Goal: Task Accomplishment & Management: Manage account settings

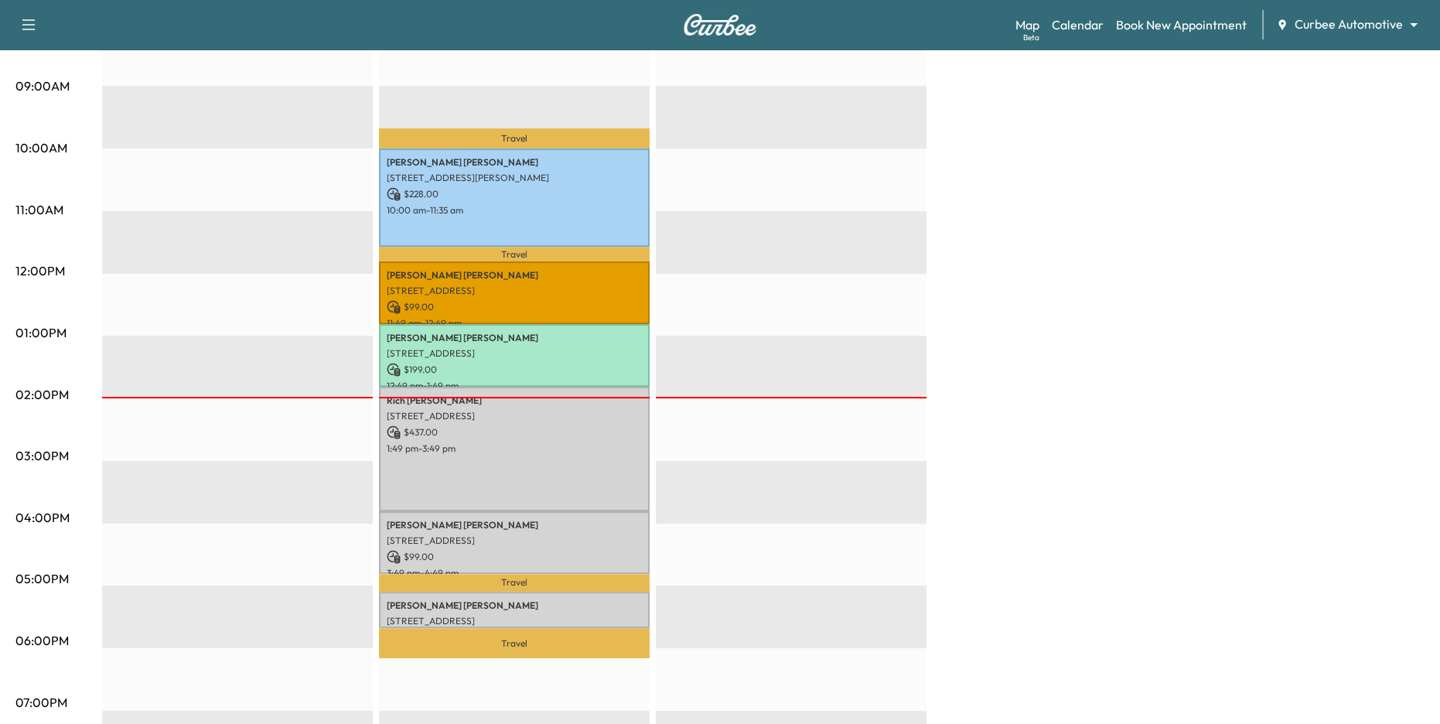
scroll to position [37, 0]
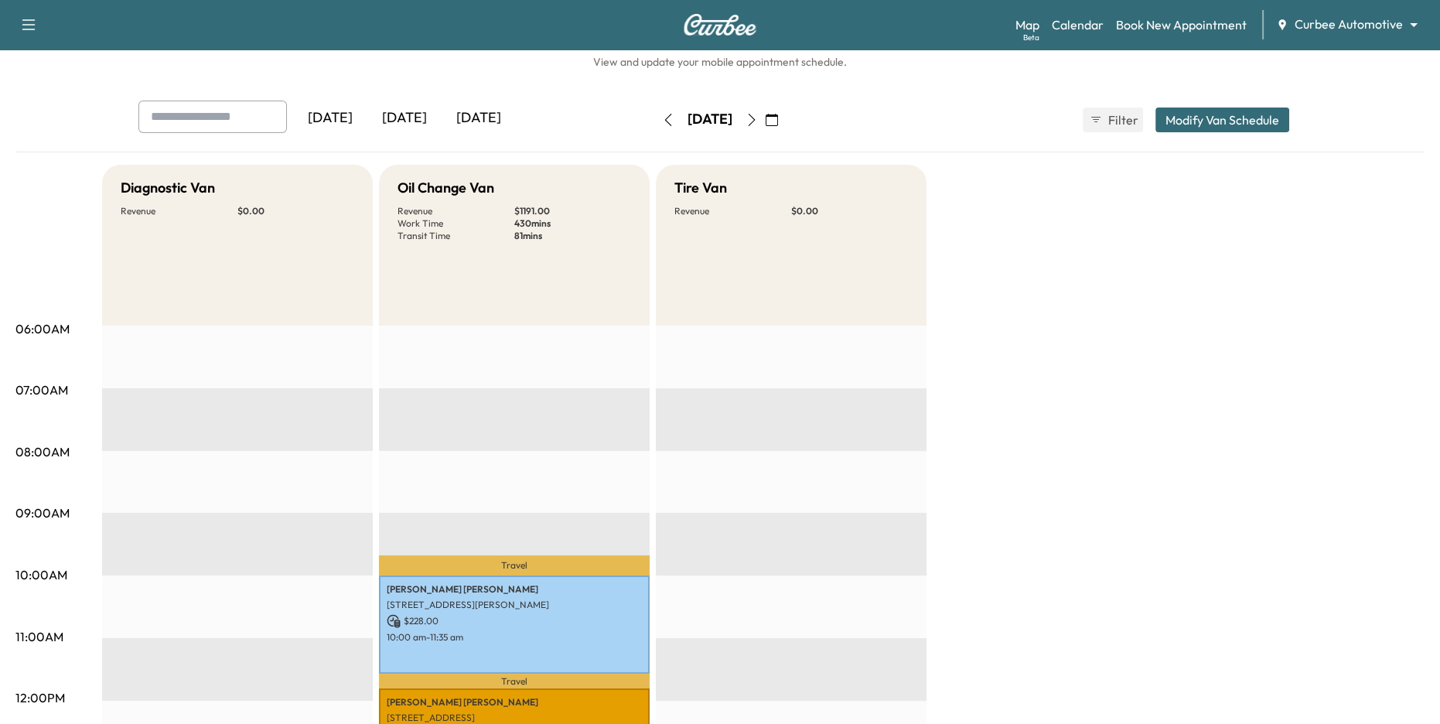
click at [765, 121] on div "[DATE]" at bounding box center [710, 119] width 110 height 25
click at [765, 121] on button "button" at bounding box center [752, 119] width 26 height 25
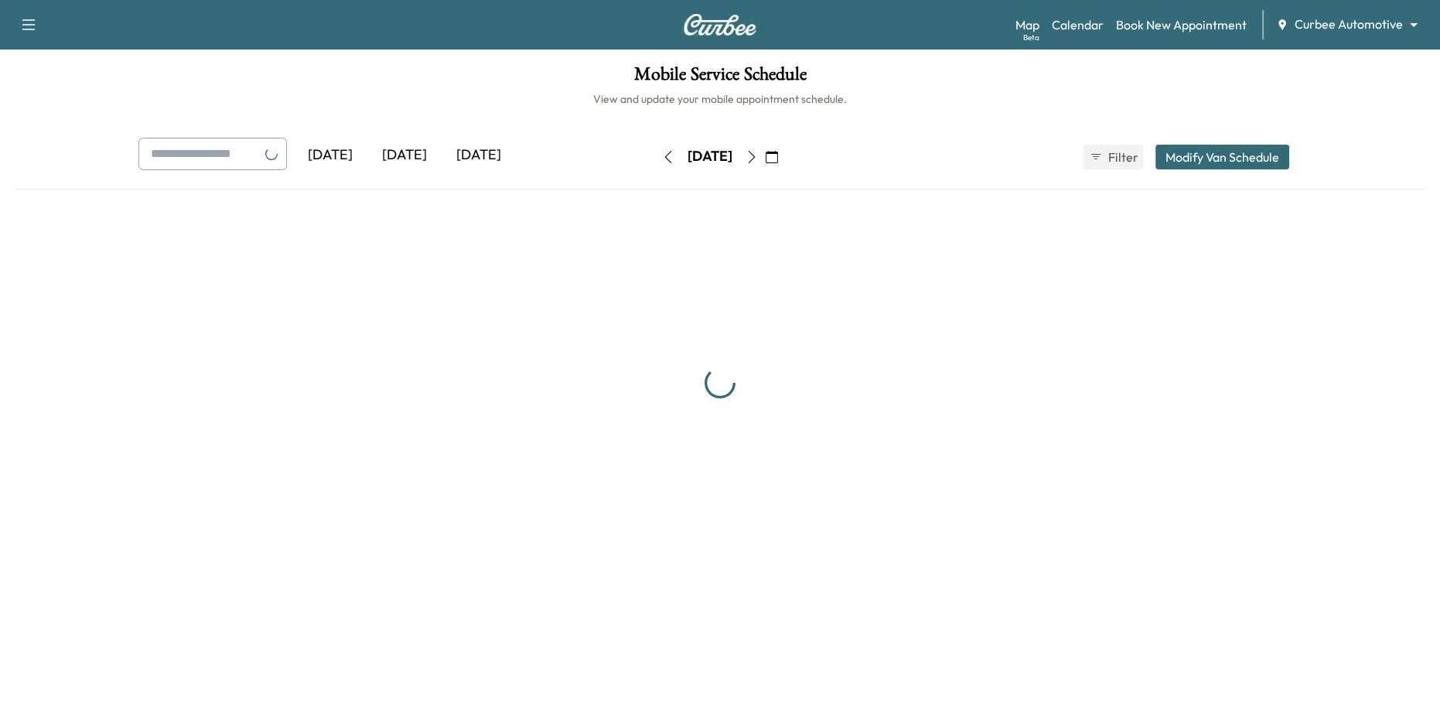
click at [787, 121] on div "Mobile Service Schedule View and update your mobile appointment schedule. [DATE…" at bounding box center [720, 314] width 1440 height 530
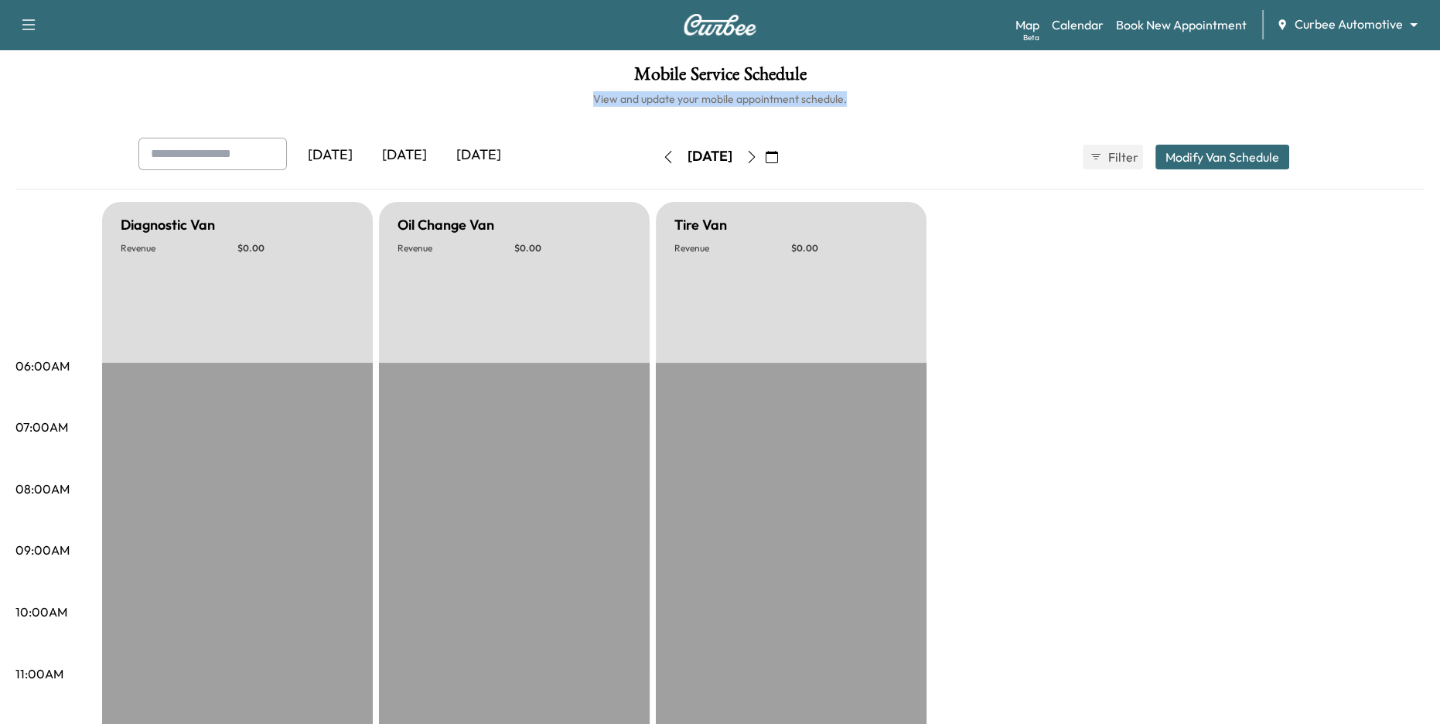
click at [765, 150] on button "button" at bounding box center [752, 157] width 26 height 25
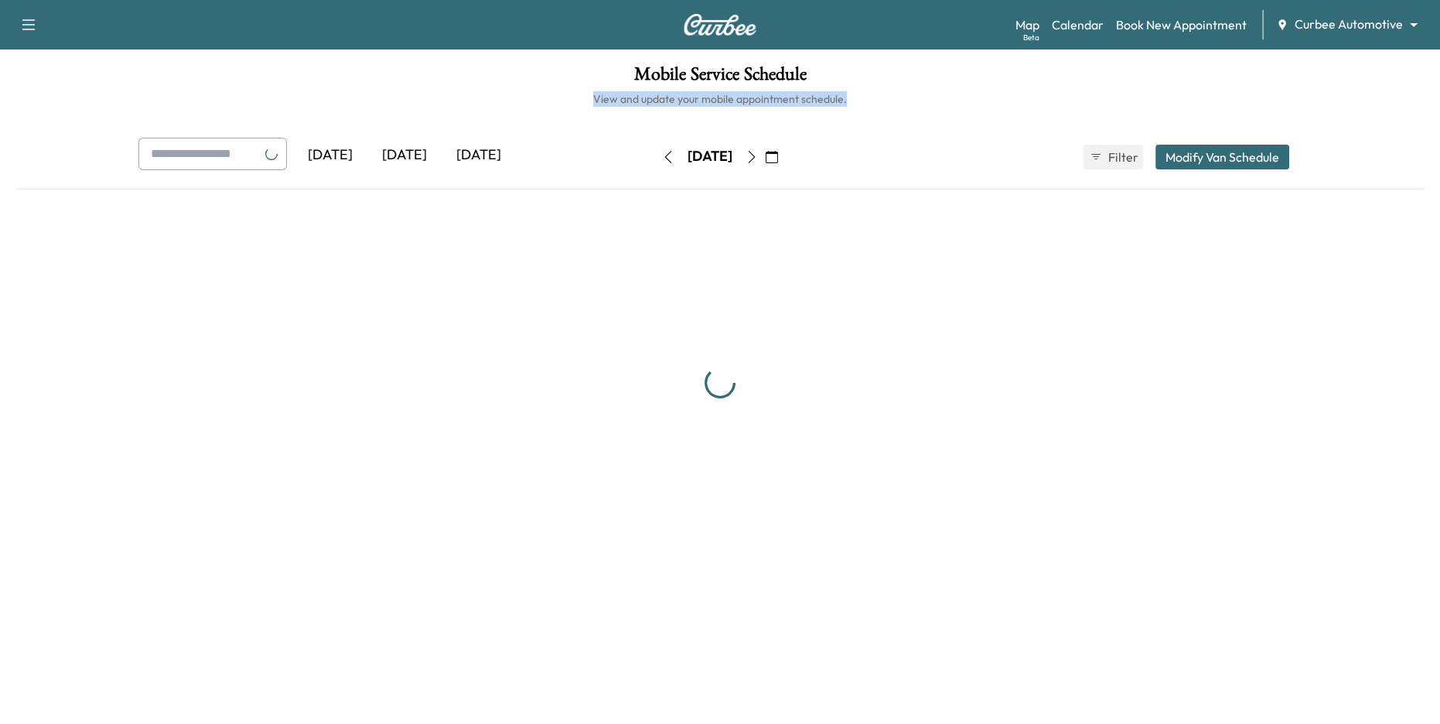
click at [758, 151] on icon "button" at bounding box center [751, 157] width 12 height 12
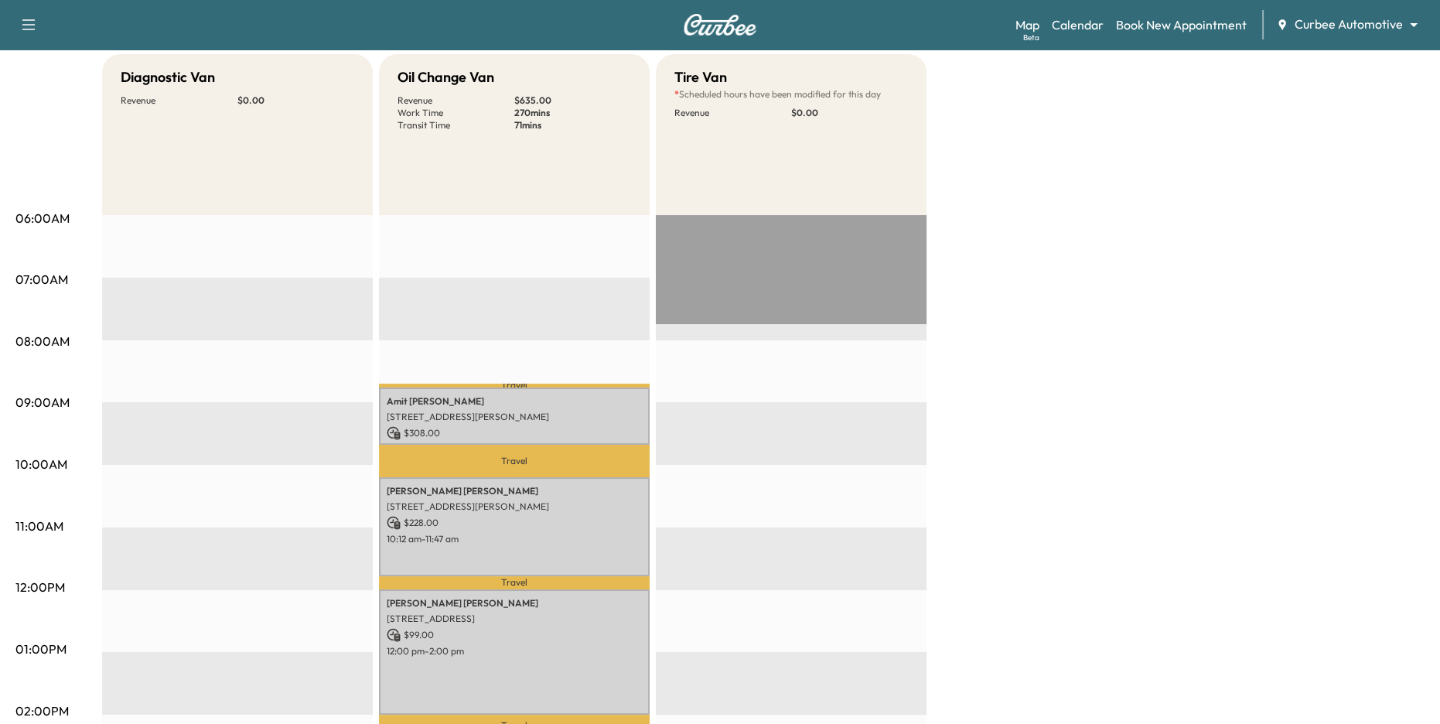
scroll to position [305, 0]
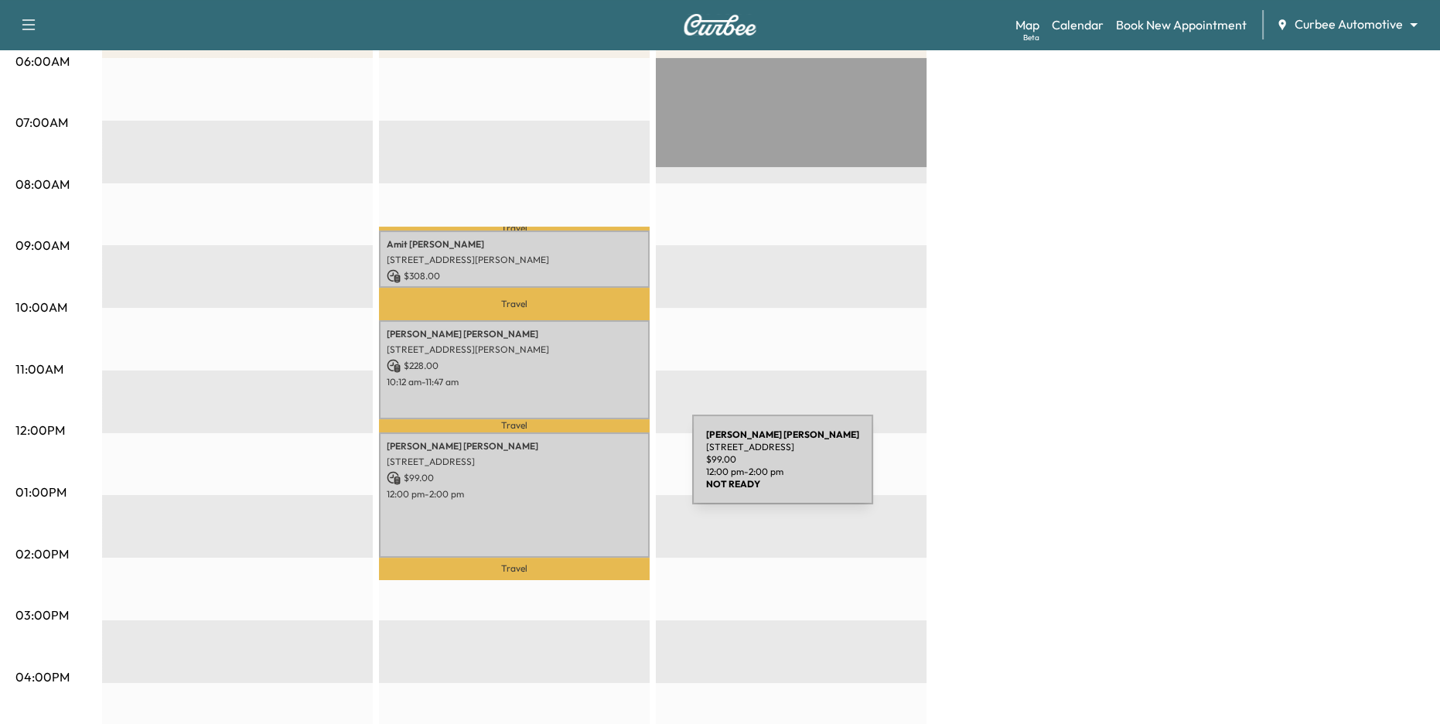
click at [576, 469] on div "[PERSON_NAME] [STREET_ADDRESS] $ 99.00 12:00 pm - 2:00 pm" at bounding box center [514, 494] width 271 height 125
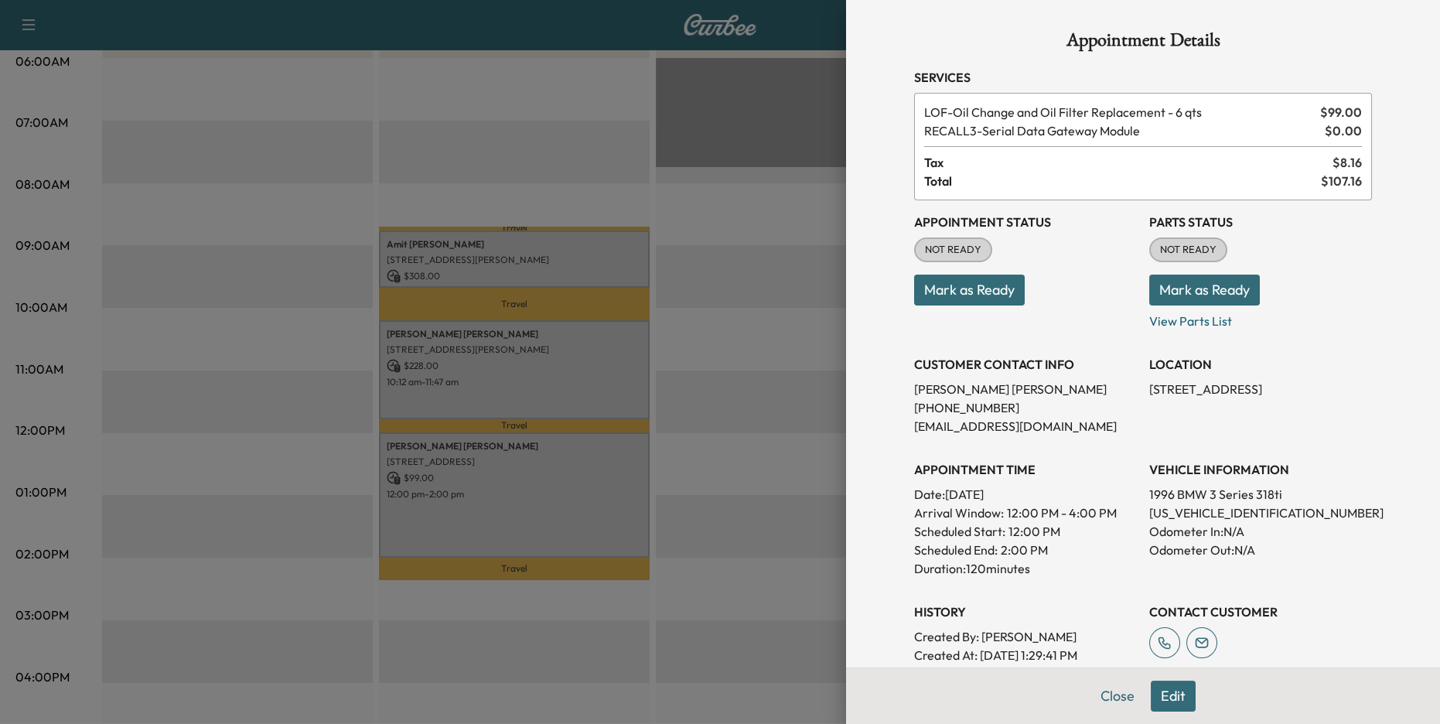
click at [719, 394] on div at bounding box center [720, 362] width 1440 height 724
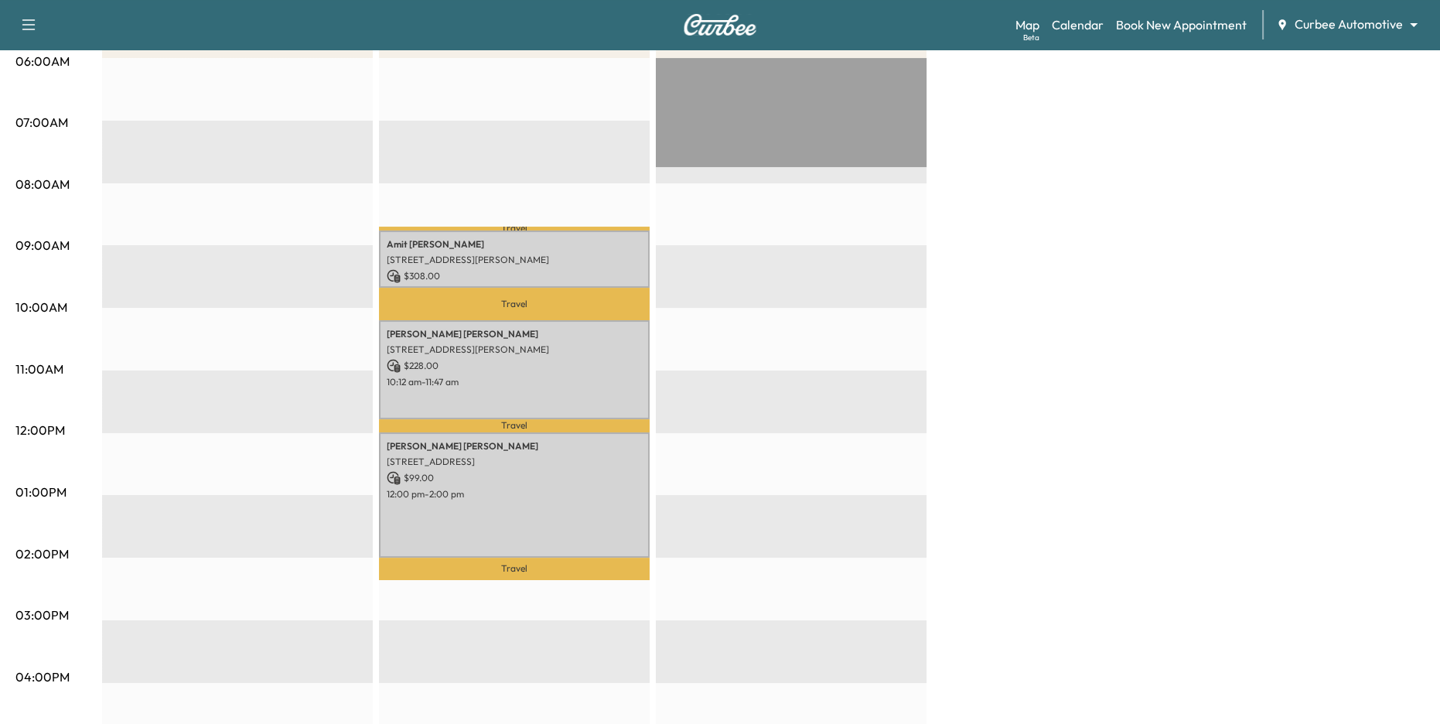
scroll to position [77, 0]
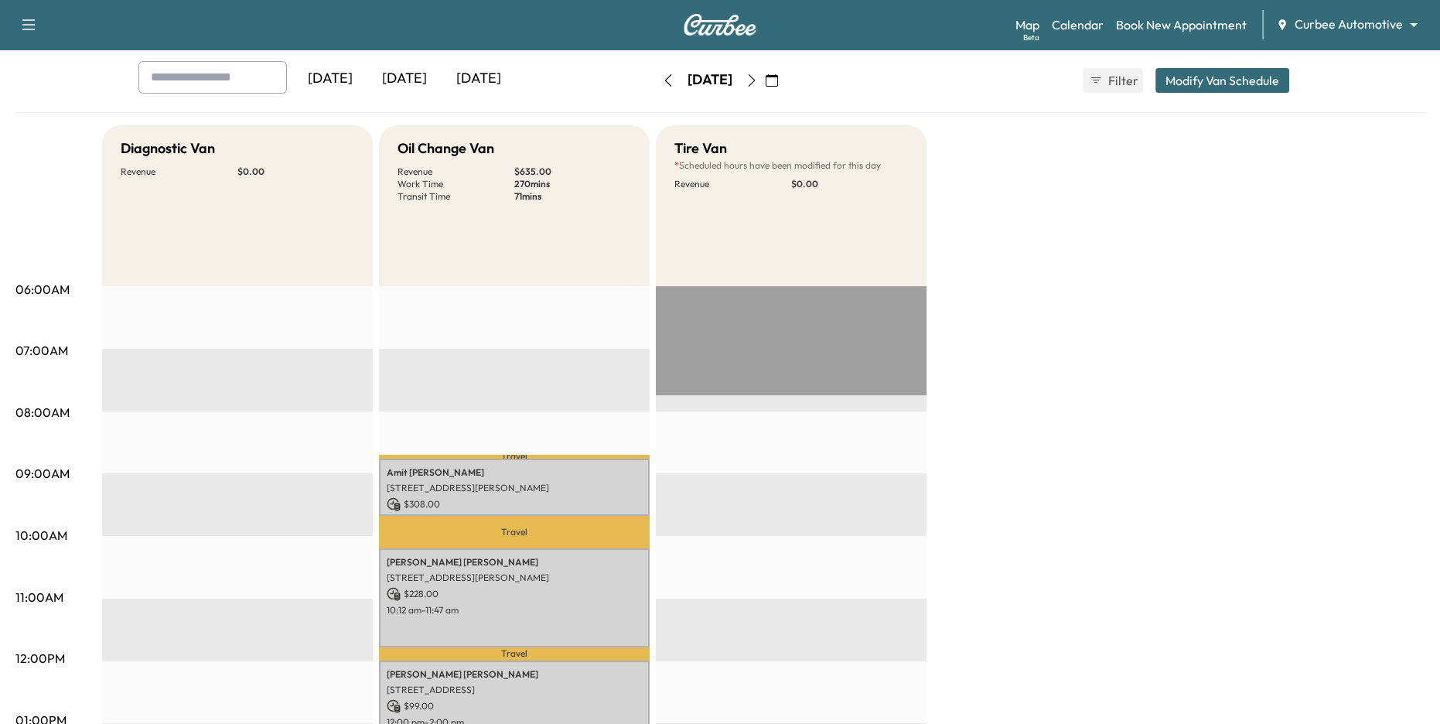
click at [1308, 32] on body "Support Log Out Map Beta Calendar Book New Appointment Curbee Automotive ******…" at bounding box center [720, 285] width 1440 height 724
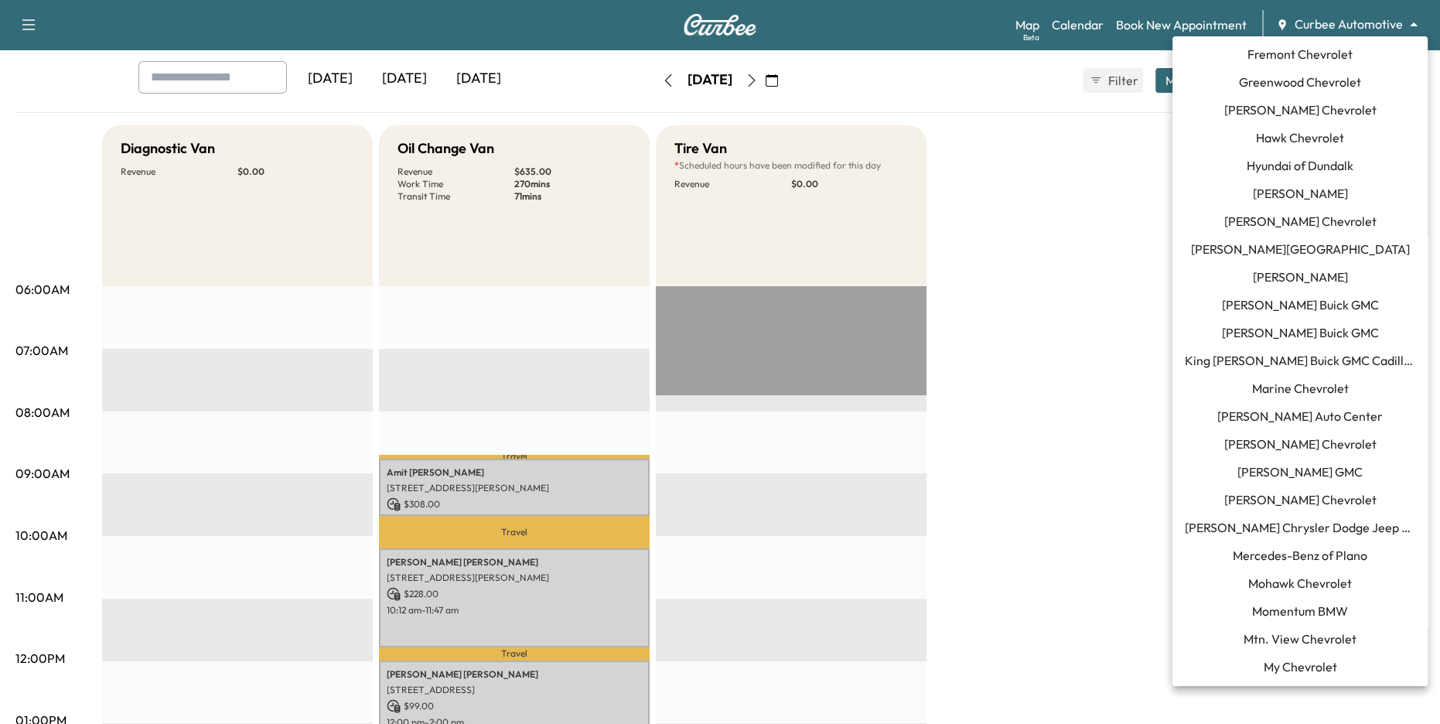
scroll to position [747, 0]
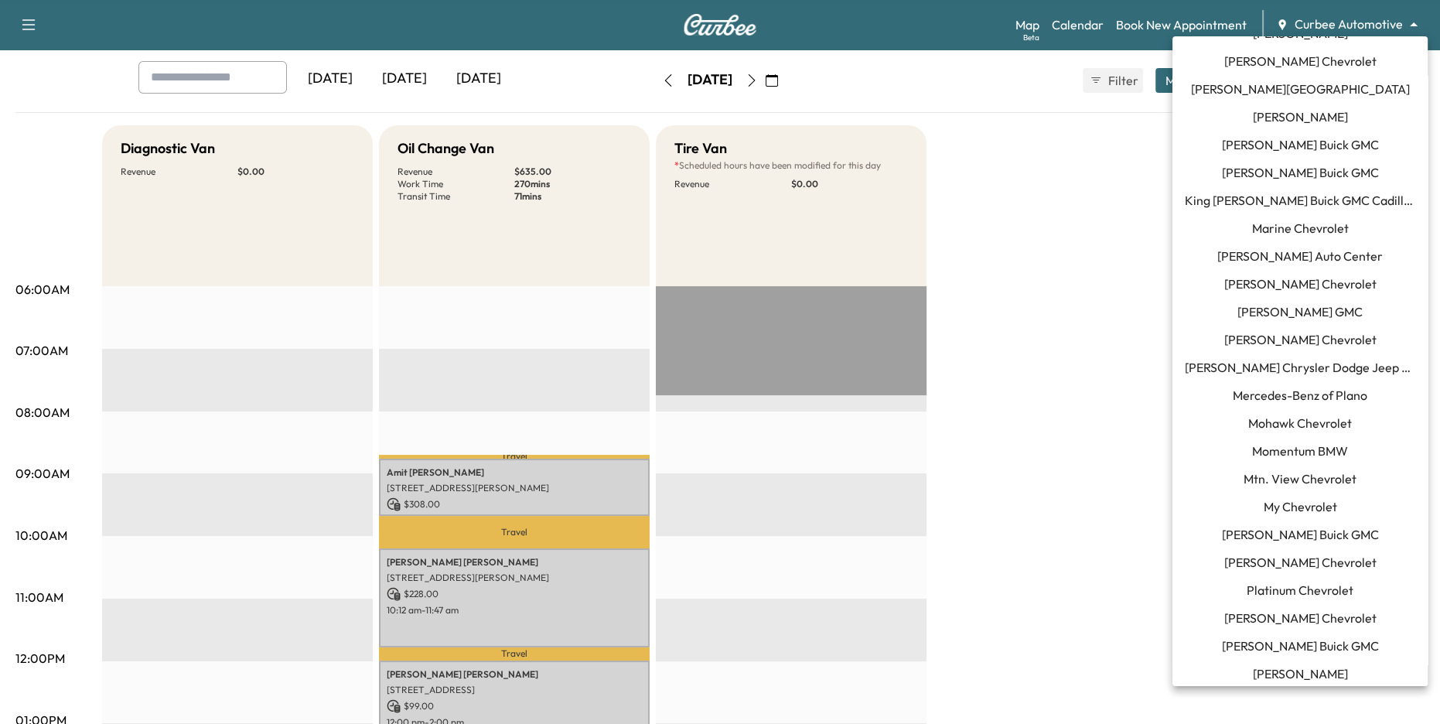
click at [1279, 366] on span "[PERSON_NAME] Chrysler Dodge Jeep RAM of [GEOGRAPHIC_DATA]" at bounding box center [1300, 367] width 230 height 19
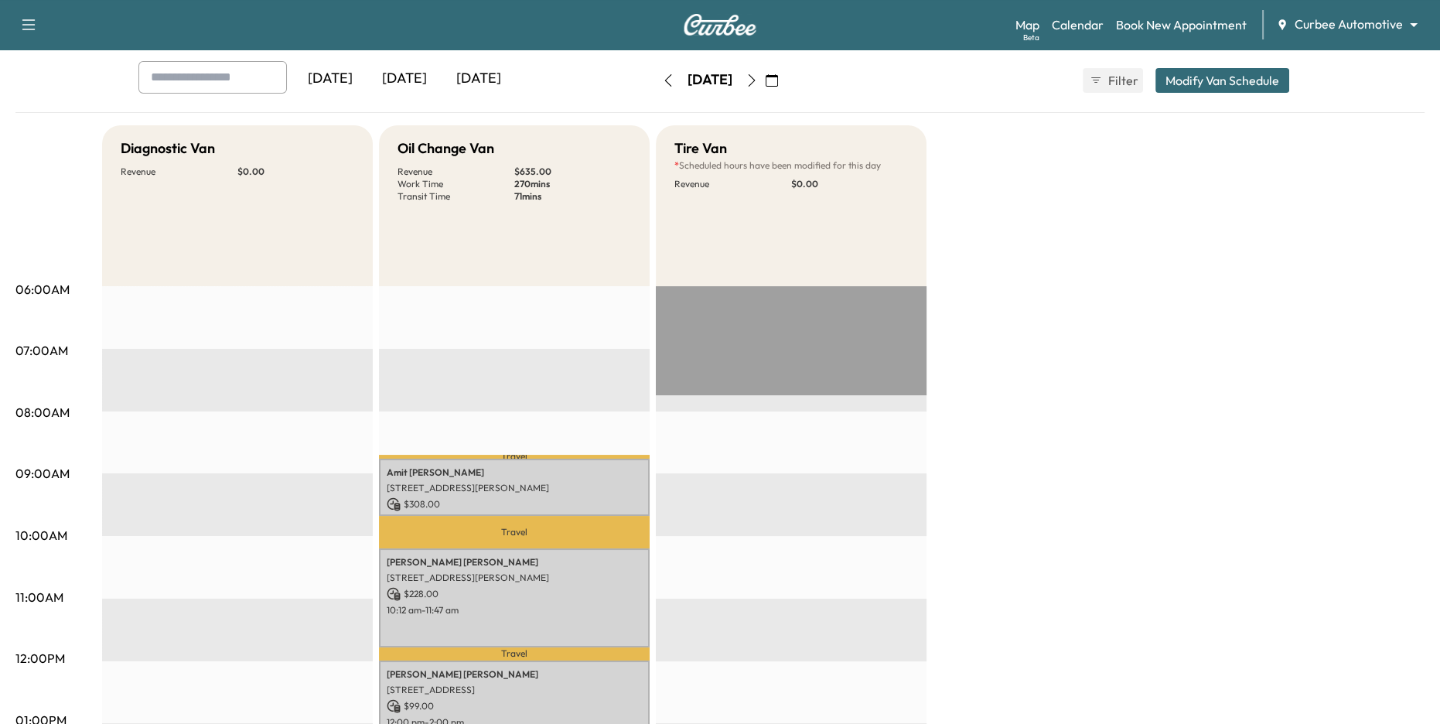
scroll to position [0, 0]
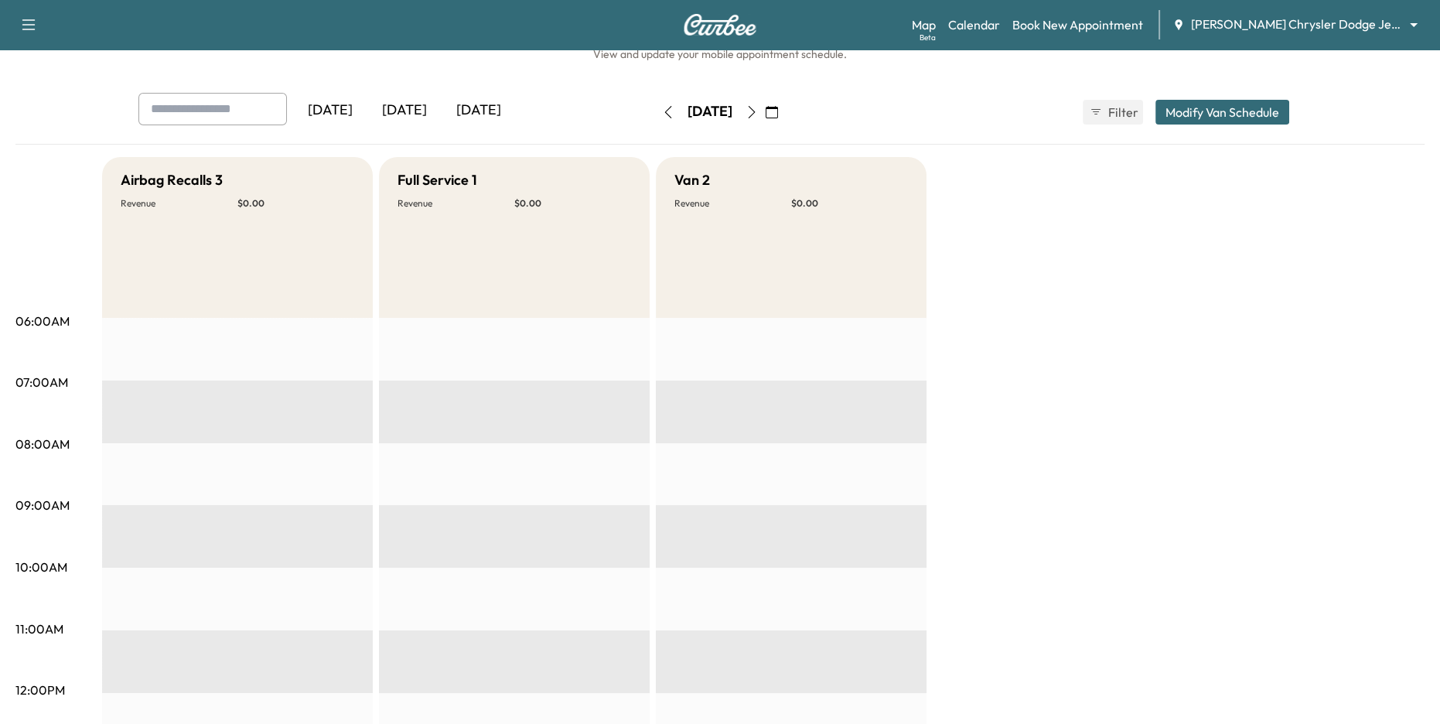
scroll to position [56, 0]
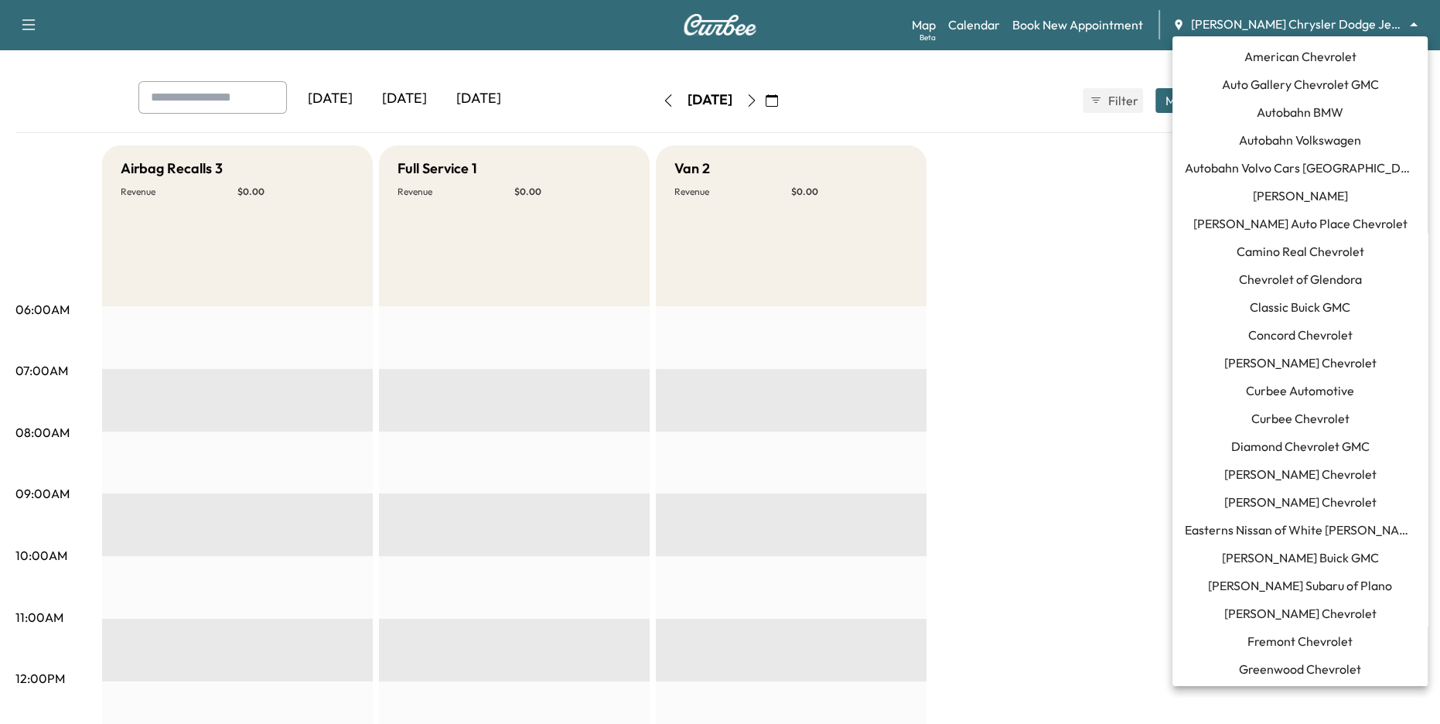
click at [1291, 22] on body "Support Log Out Map Beta Calendar Book New Appointment [PERSON_NAME] Chrysler D…" at bounding box center [720, 306] width 1440 height 724
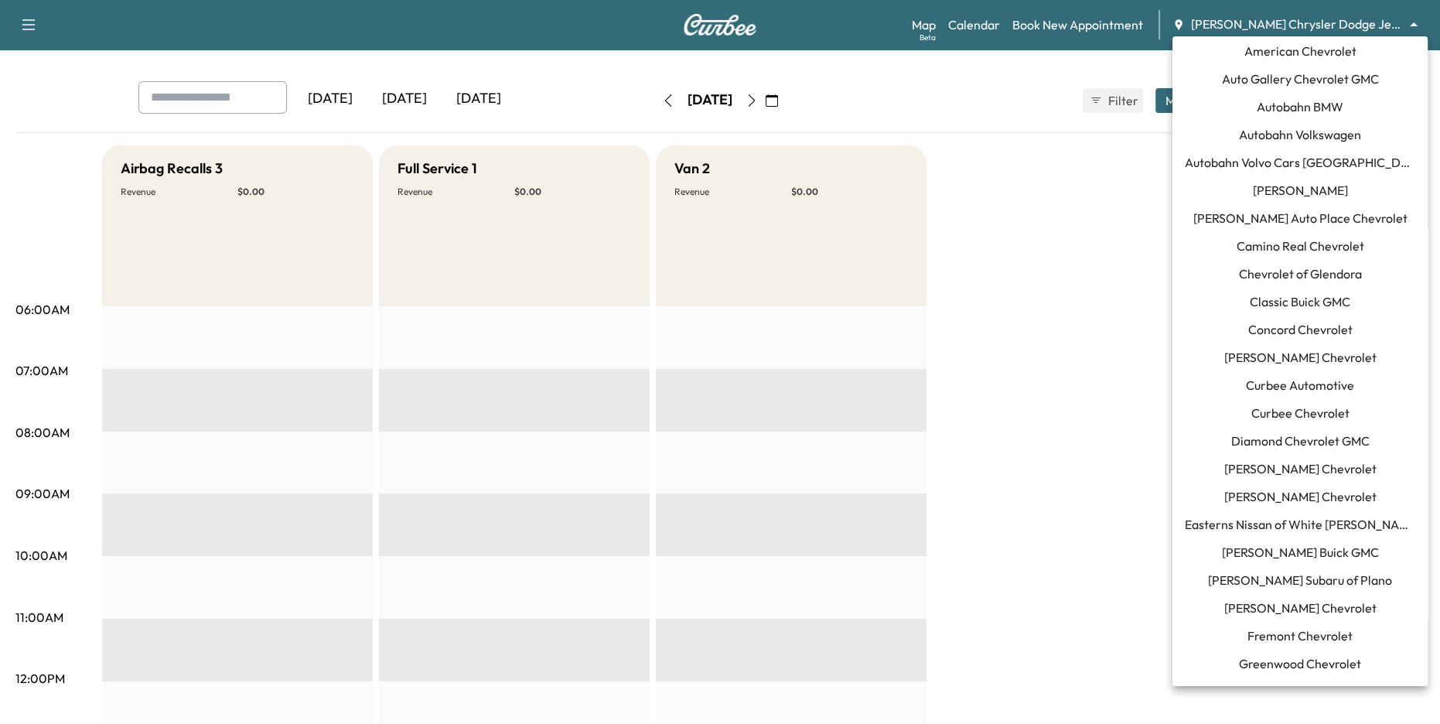
scroll to position [0, 0]
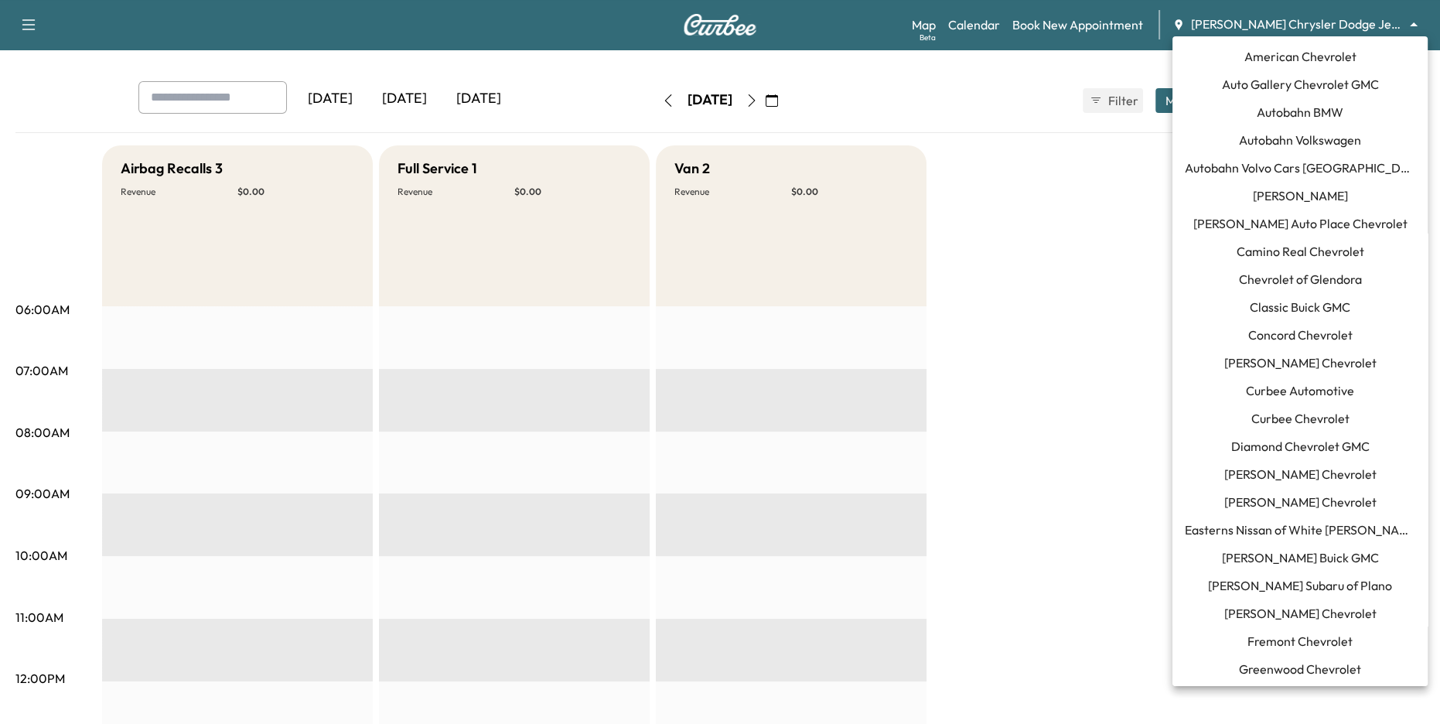
click at [1087, 264] on div at bounding box center [720, 362] width 1440 height 724
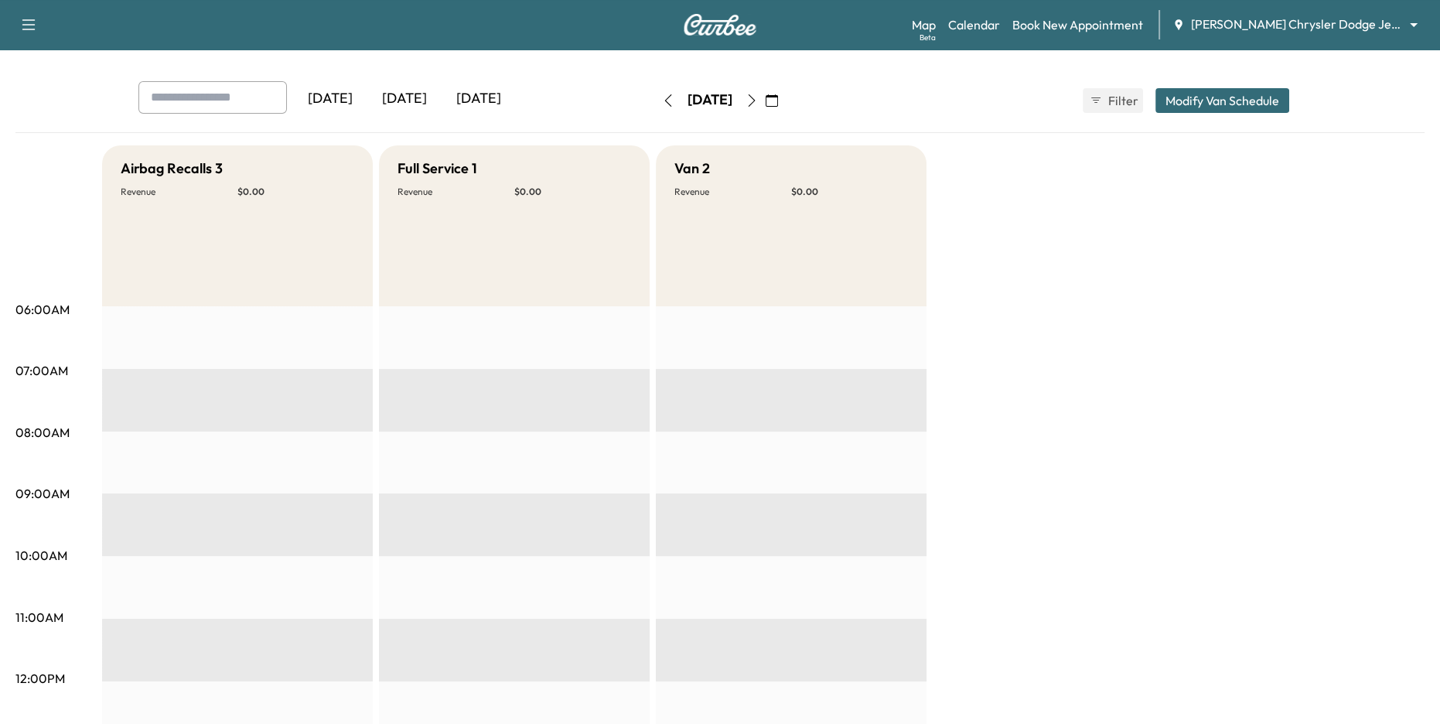
click at [662, 98] on icon "button" at bounding box center [668, 100] width 12 height 12
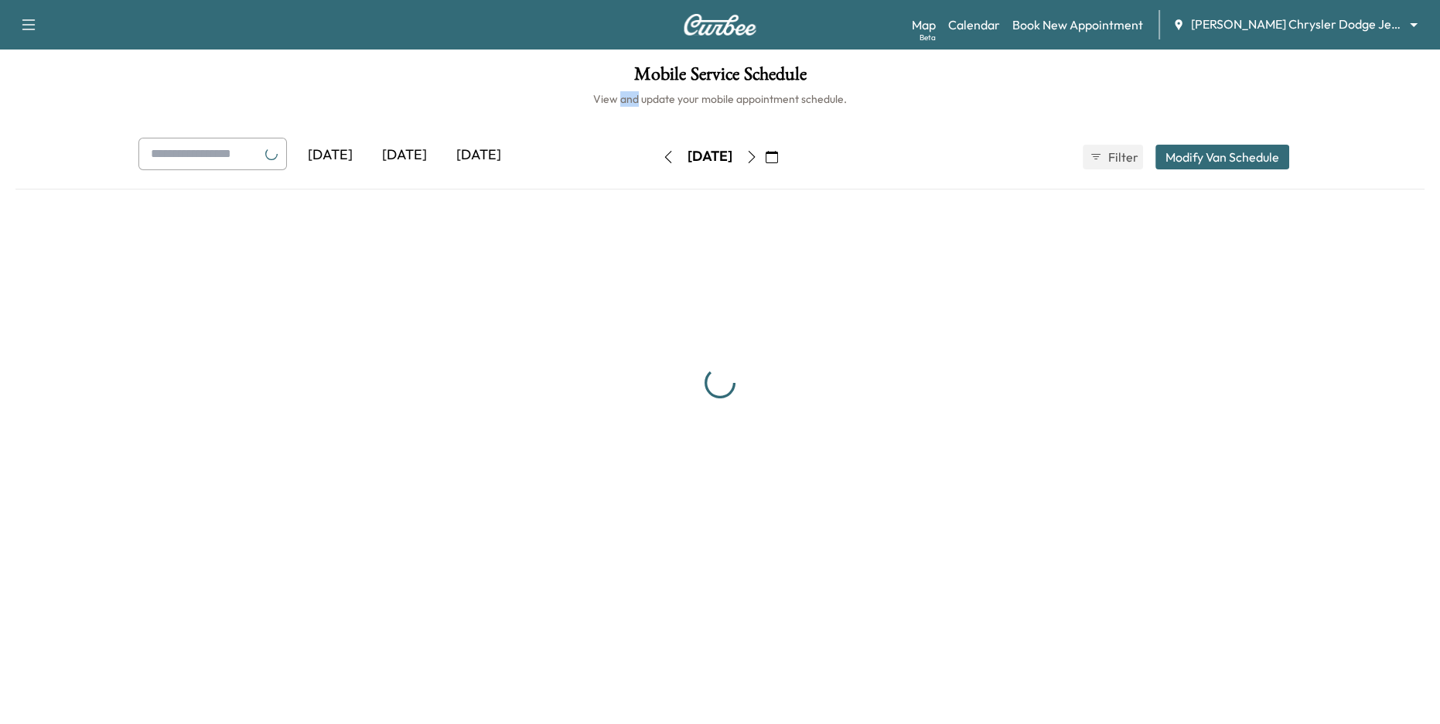
click at [624, 98] on h6 "View and update your mobile appointment schedule." at bounding box center [719, 98] width 1409 height 15
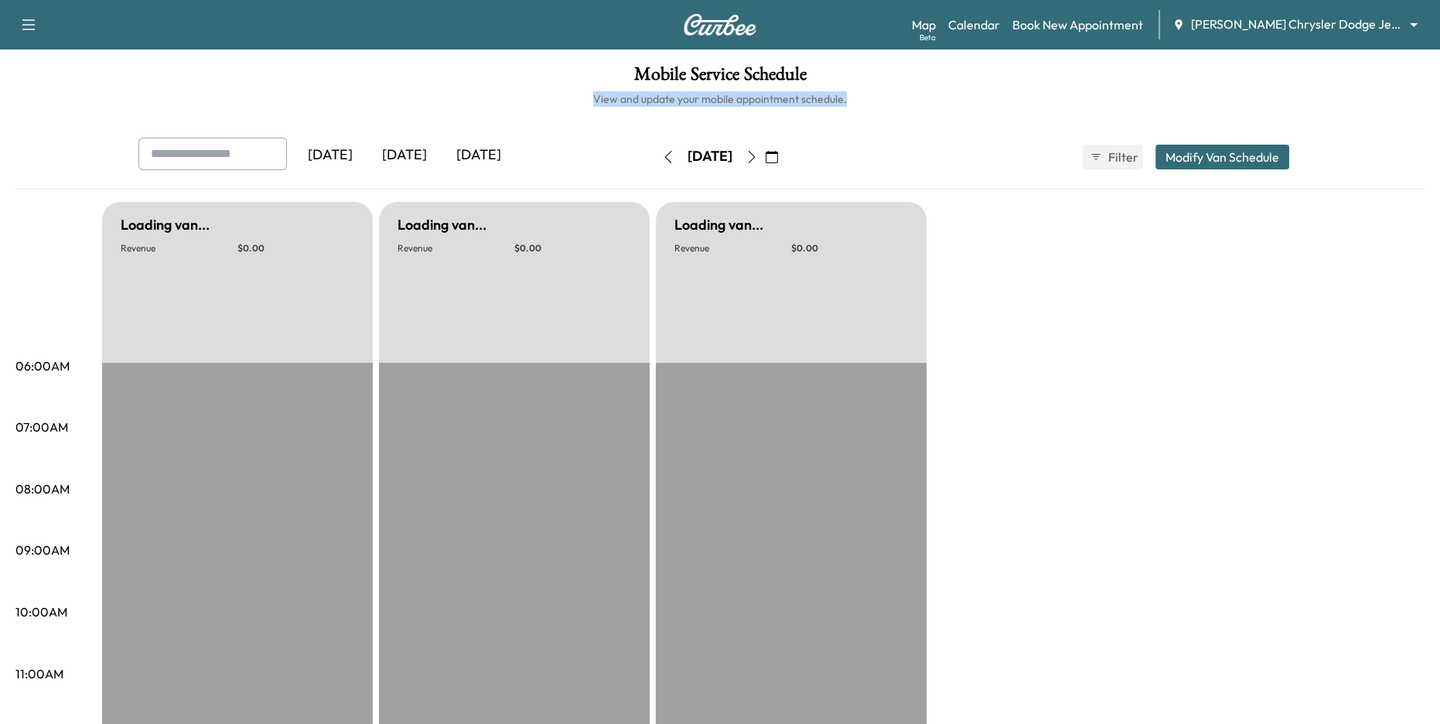
click at [662, 154] on icon "button" at bounding box center [668, 157] width 12 height 12
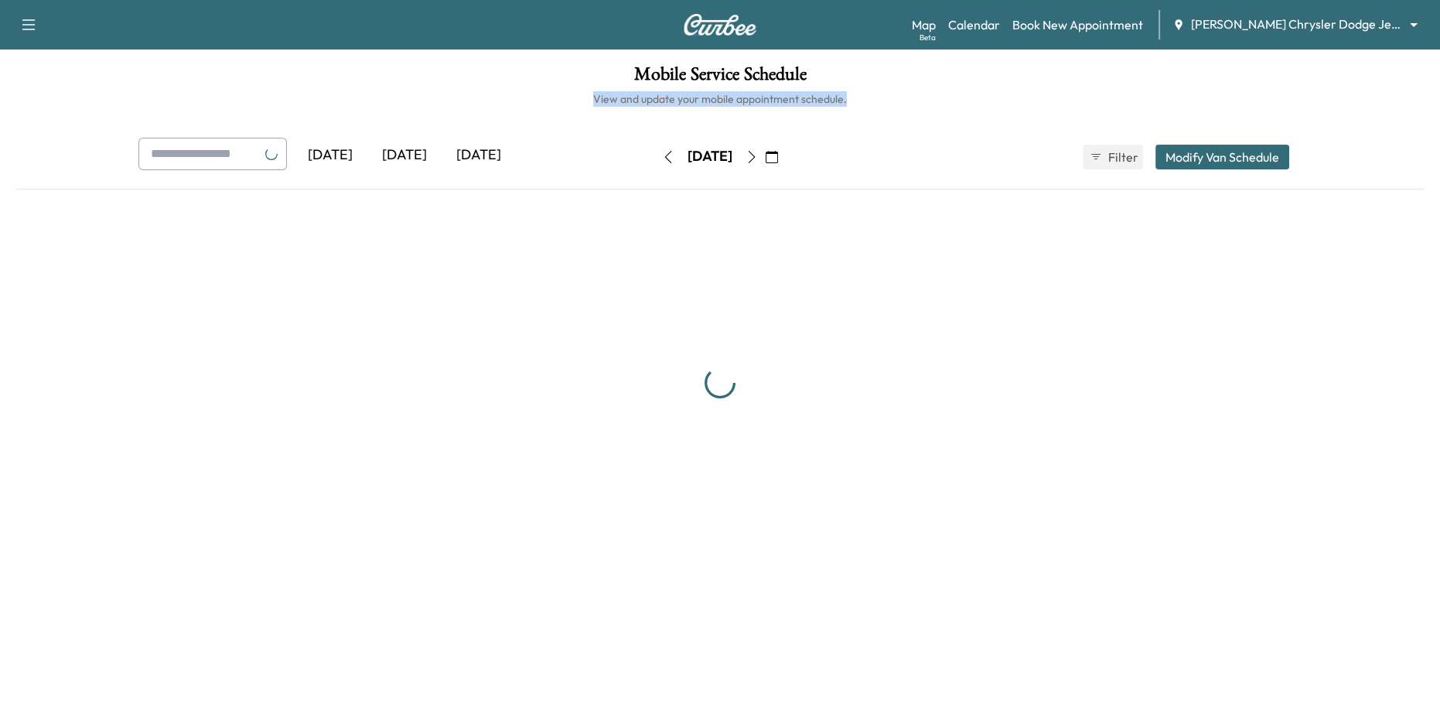
click at [655, 154] on button "button" at bounding box center [668, 157] width 26 height 25
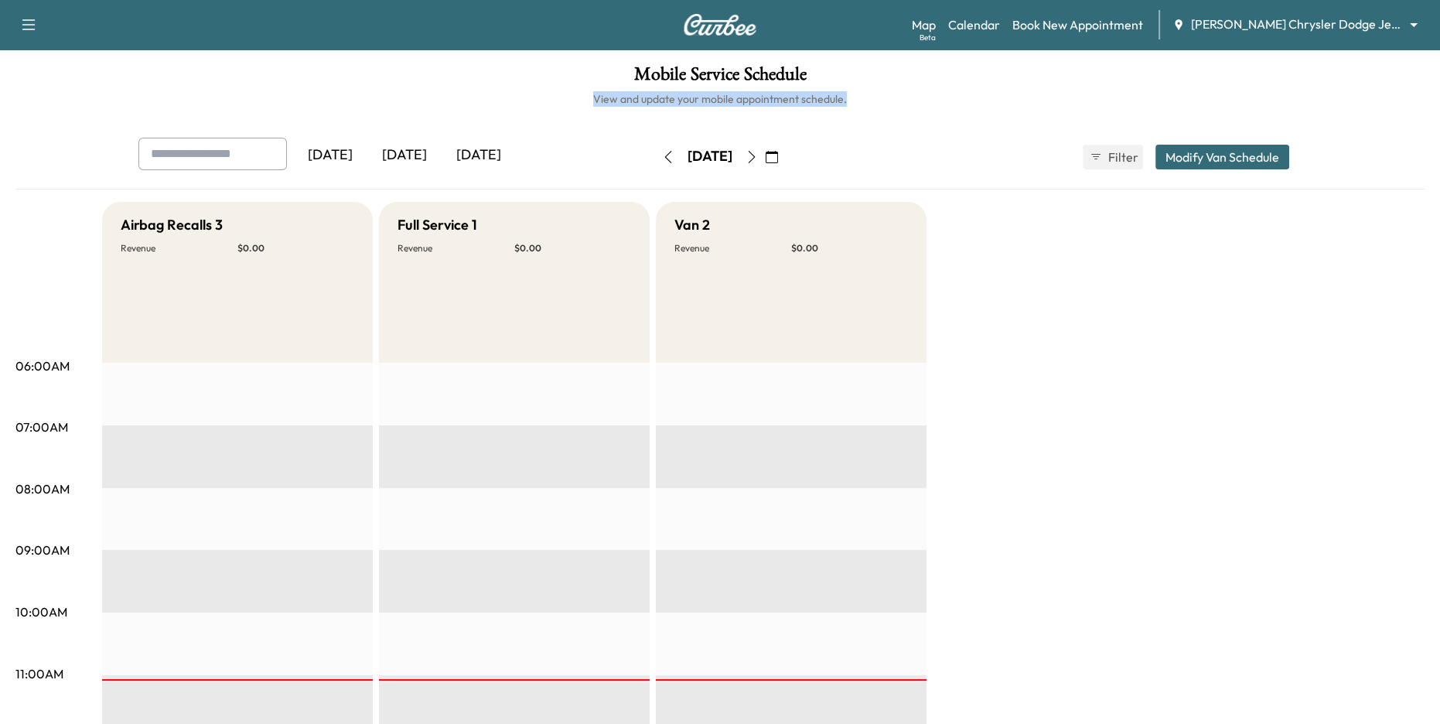
scroll to position [363, 0]
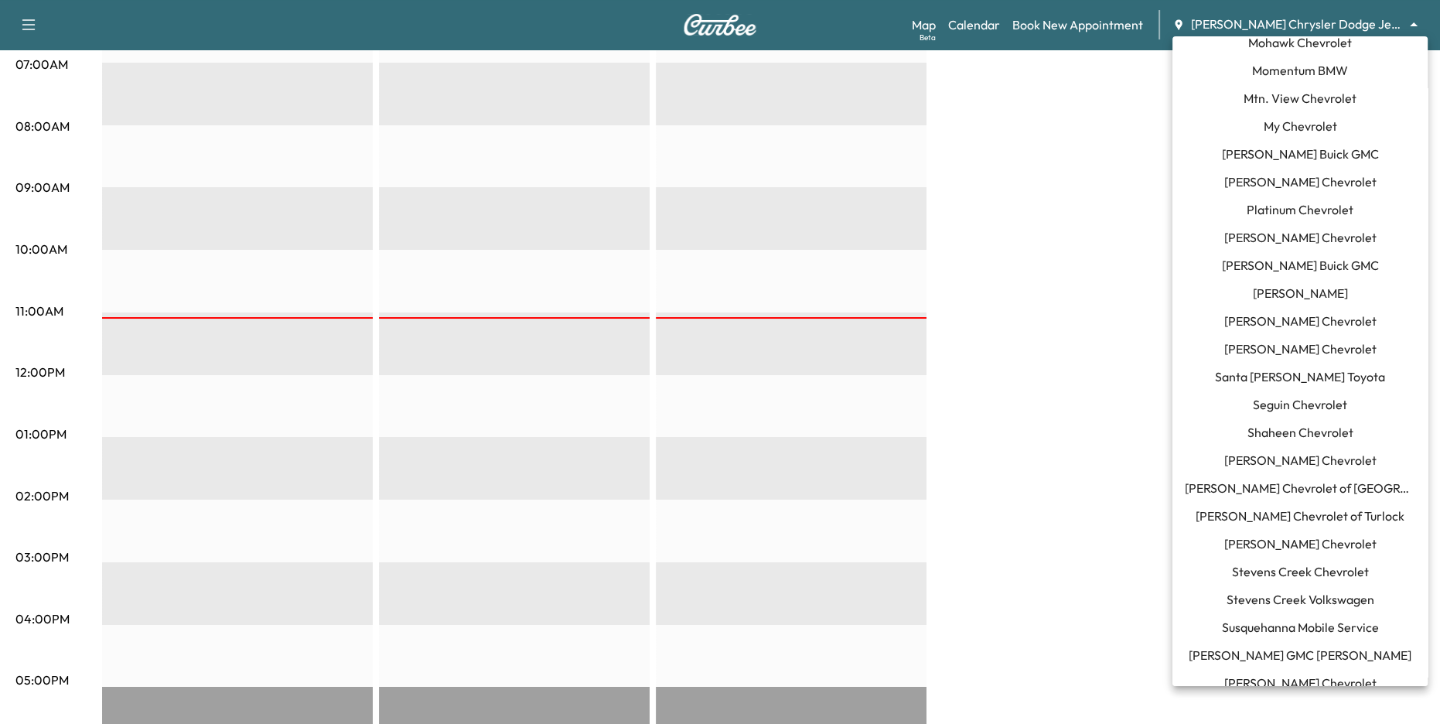
scroll to position [1199, 0]
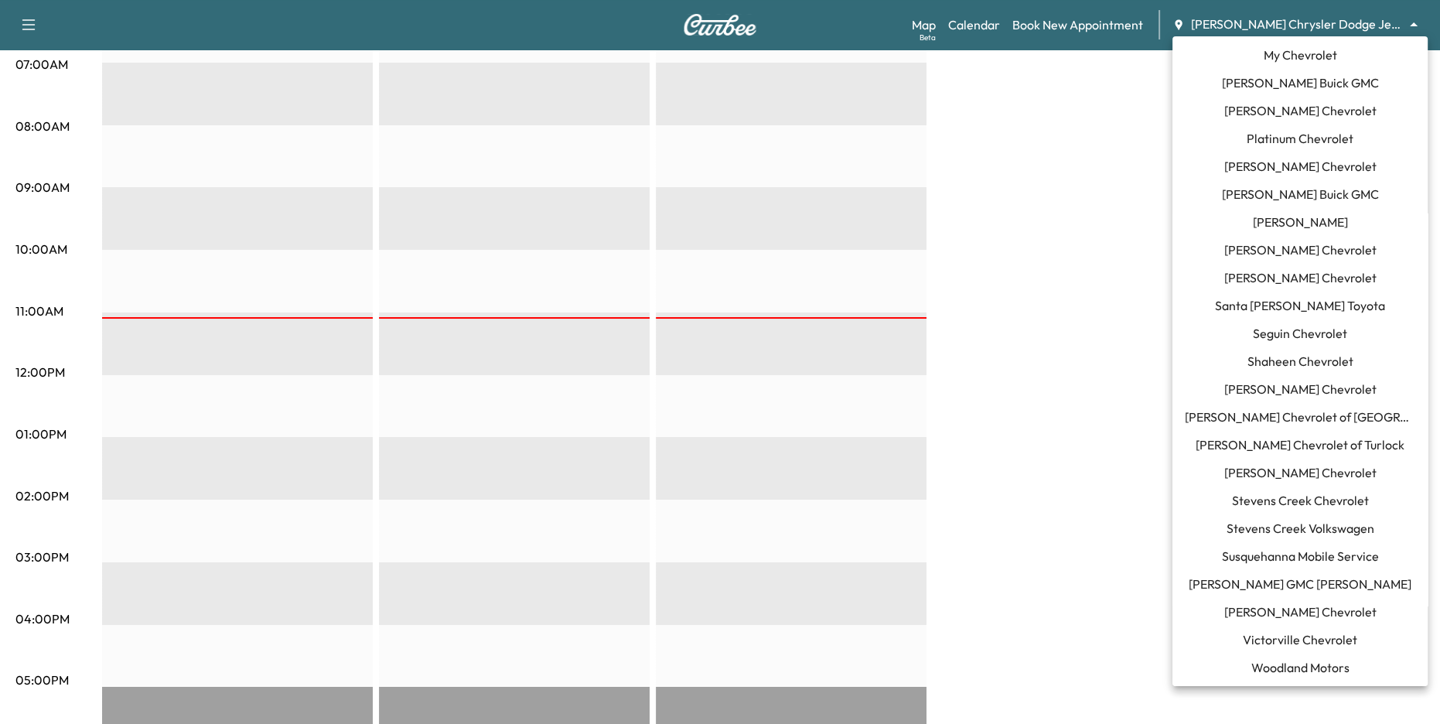
click at [1300, 550] on span "Susquehanna Mobile Service" at bounding box center [1300, 556] width 157 height 19
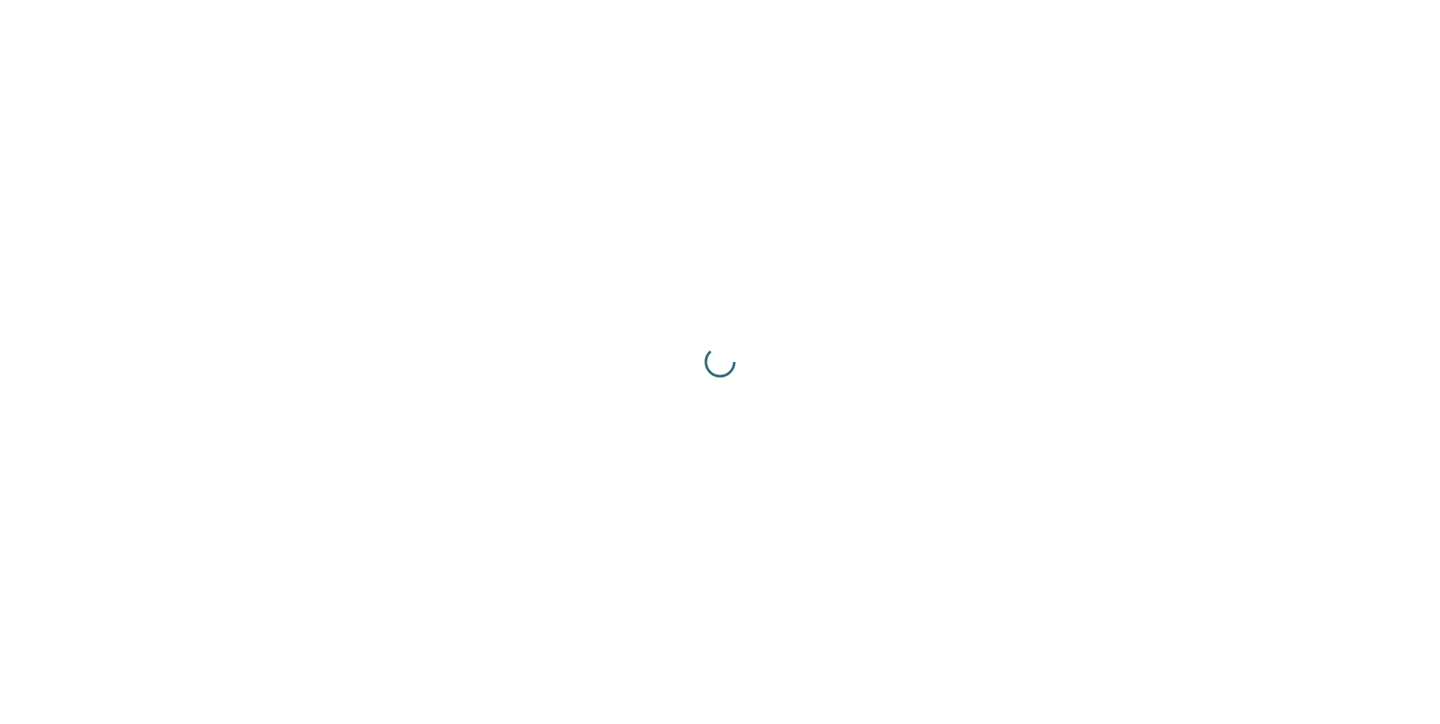
scroll to position [0, 0]
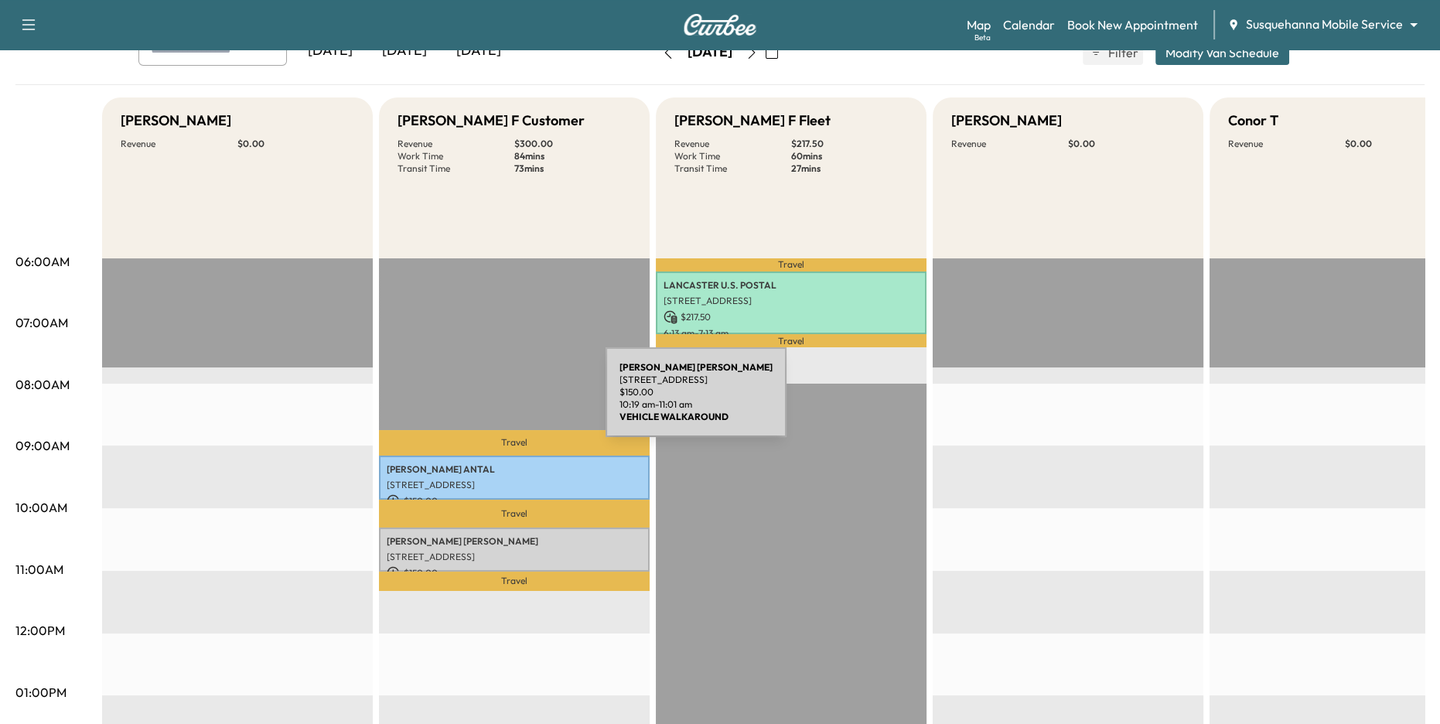
scroll to position [36, 0]
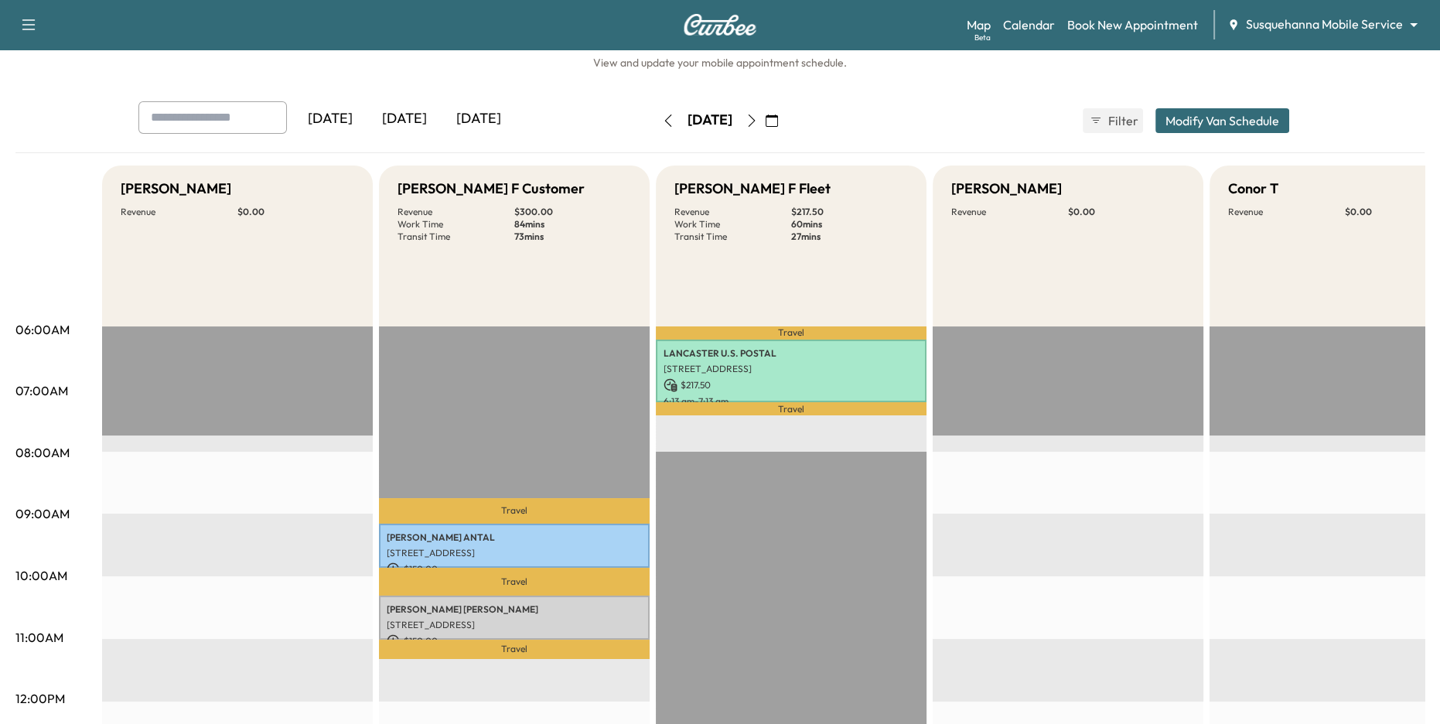
click at [758, 119] on icon "button" at bounding box center [751, 120] width 12 height 12
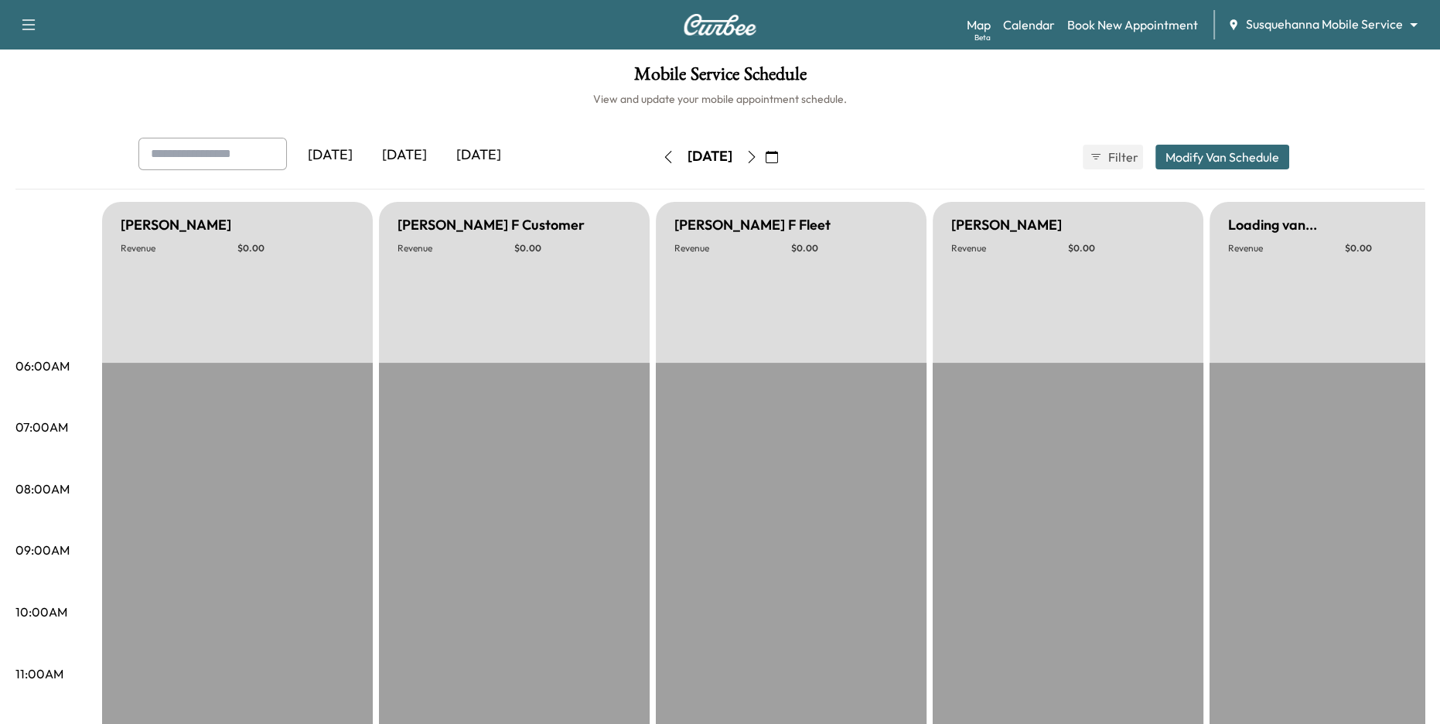
click at [758, 155] on icon "button" at bounding box center [751, 157] width 12 height 12
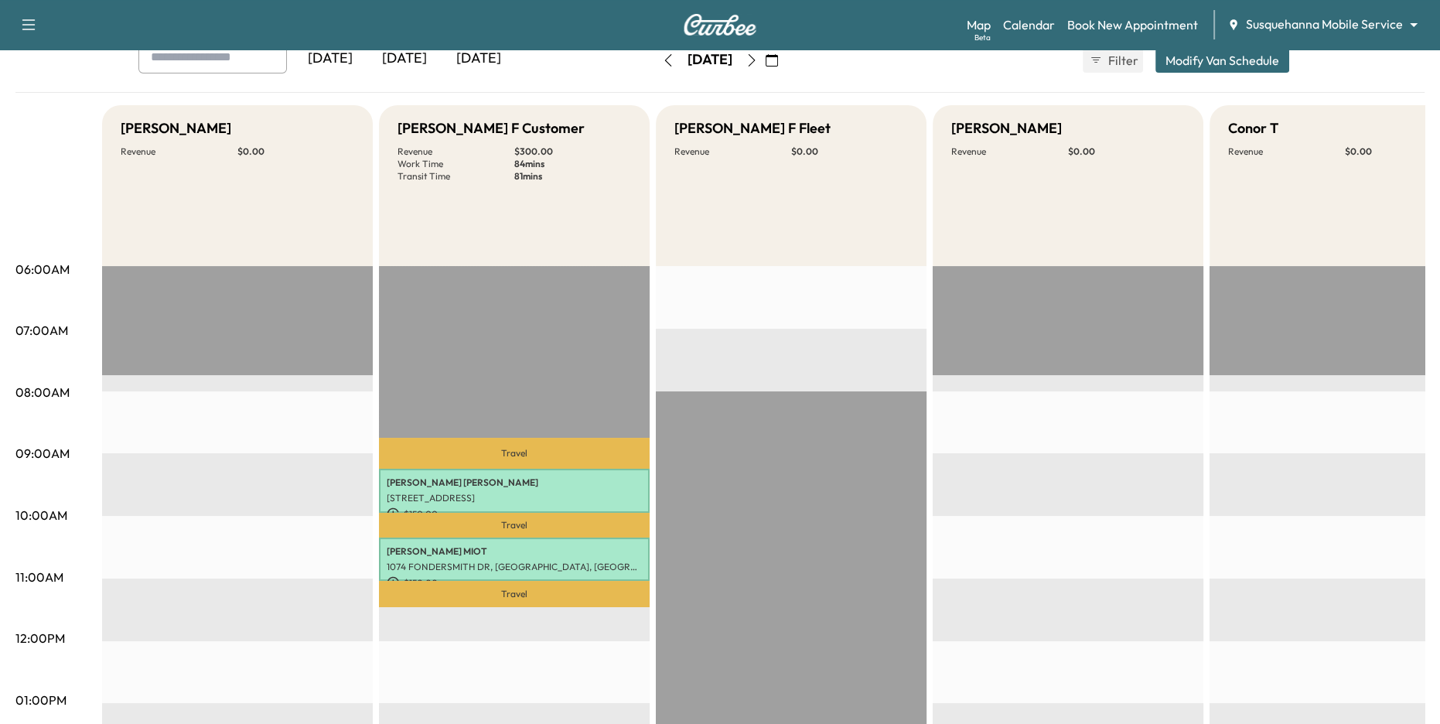
scroll to position [152, 0]
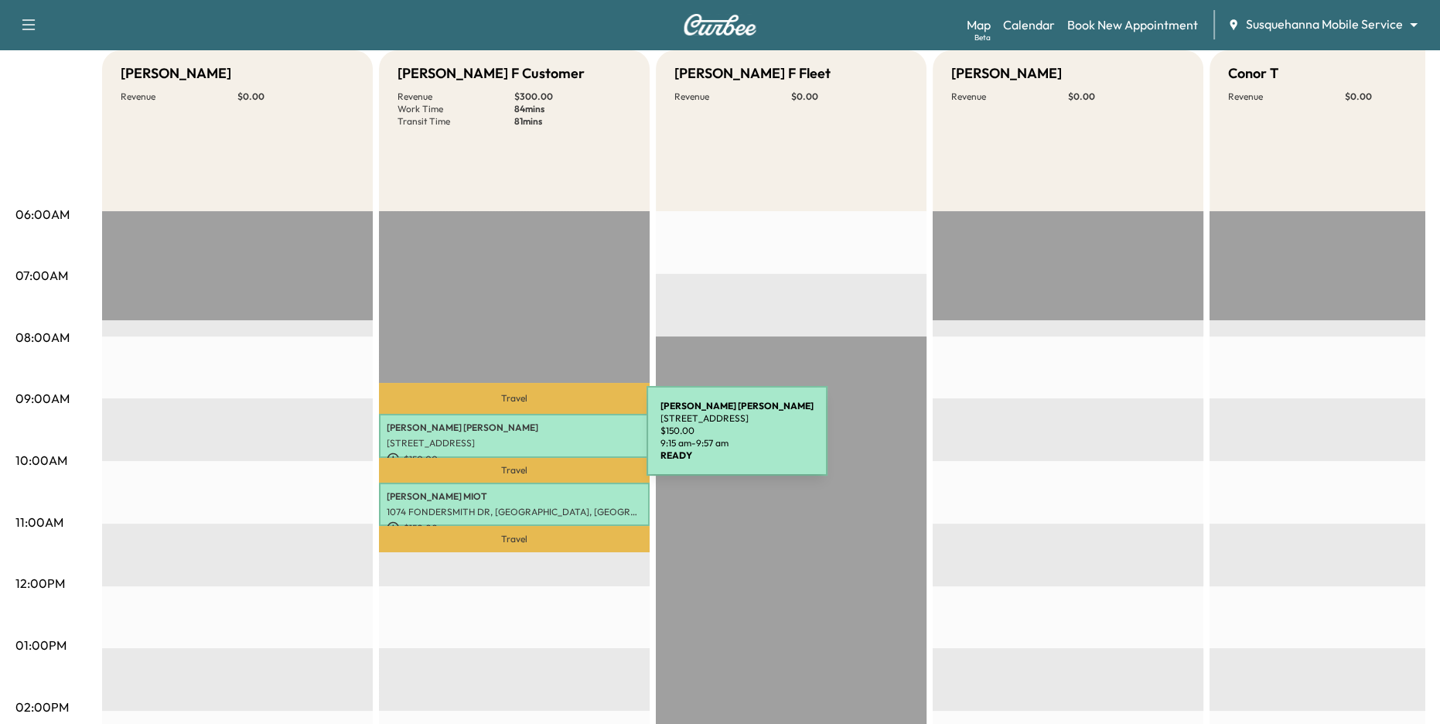
click at [530, 440] on p "[STREET_ADDRESS]" at bounding box center [514, 443] width 255 height 12
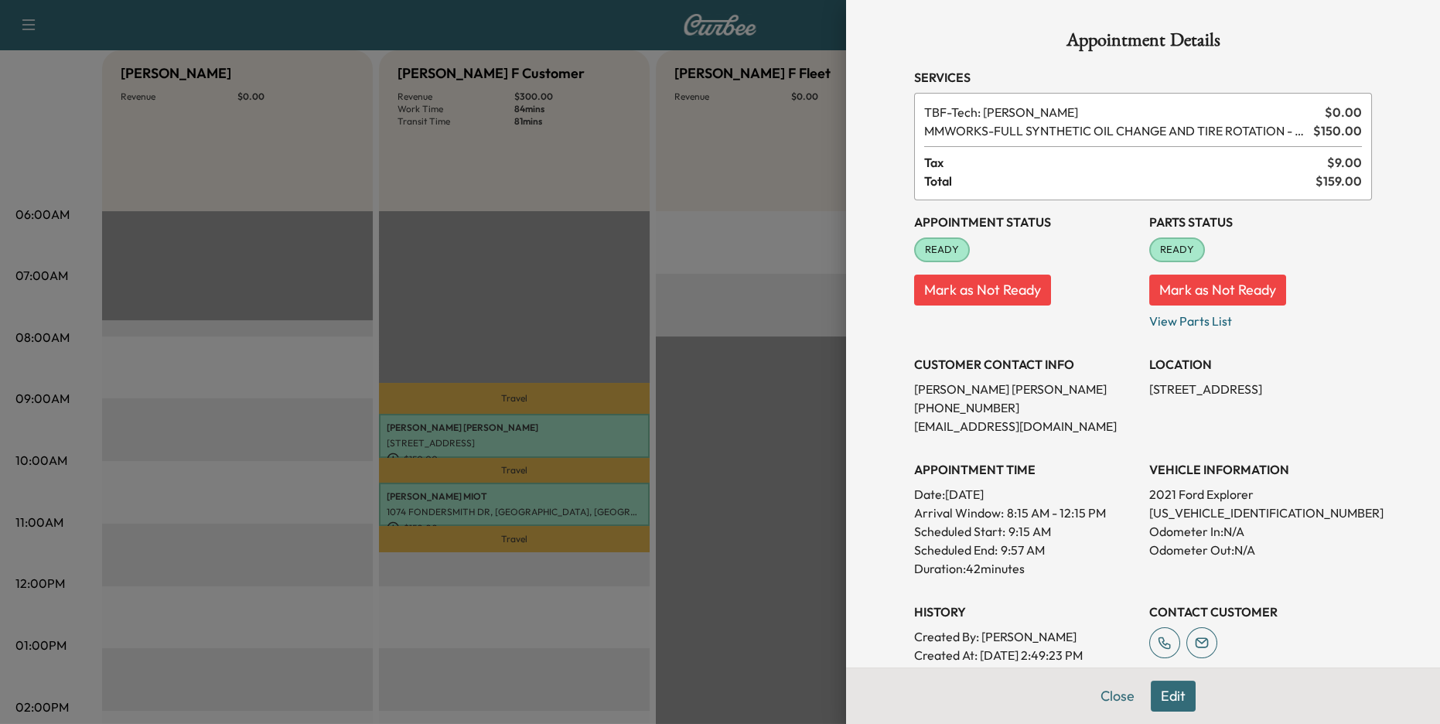
click at [548, 511] on div at bounding box center [720, 362] width 1440 height 724
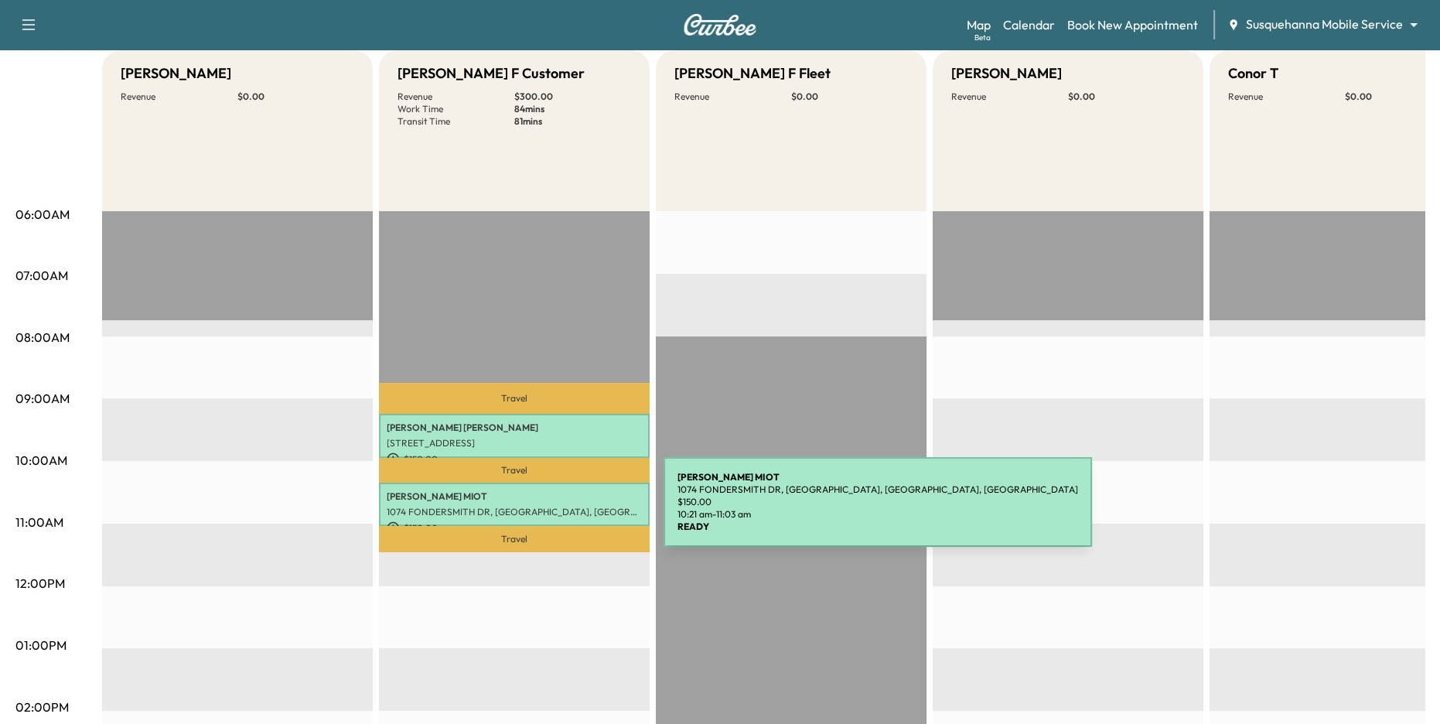
click at [535, 510] on p "1074 FONDERSMITH DR, [GEOGRAPHIC_DATA], [GEOGRAPHIC_DATA], [GEOGRAPHIC_DATA]" at bounding box center [514, 512] width 255 height 12
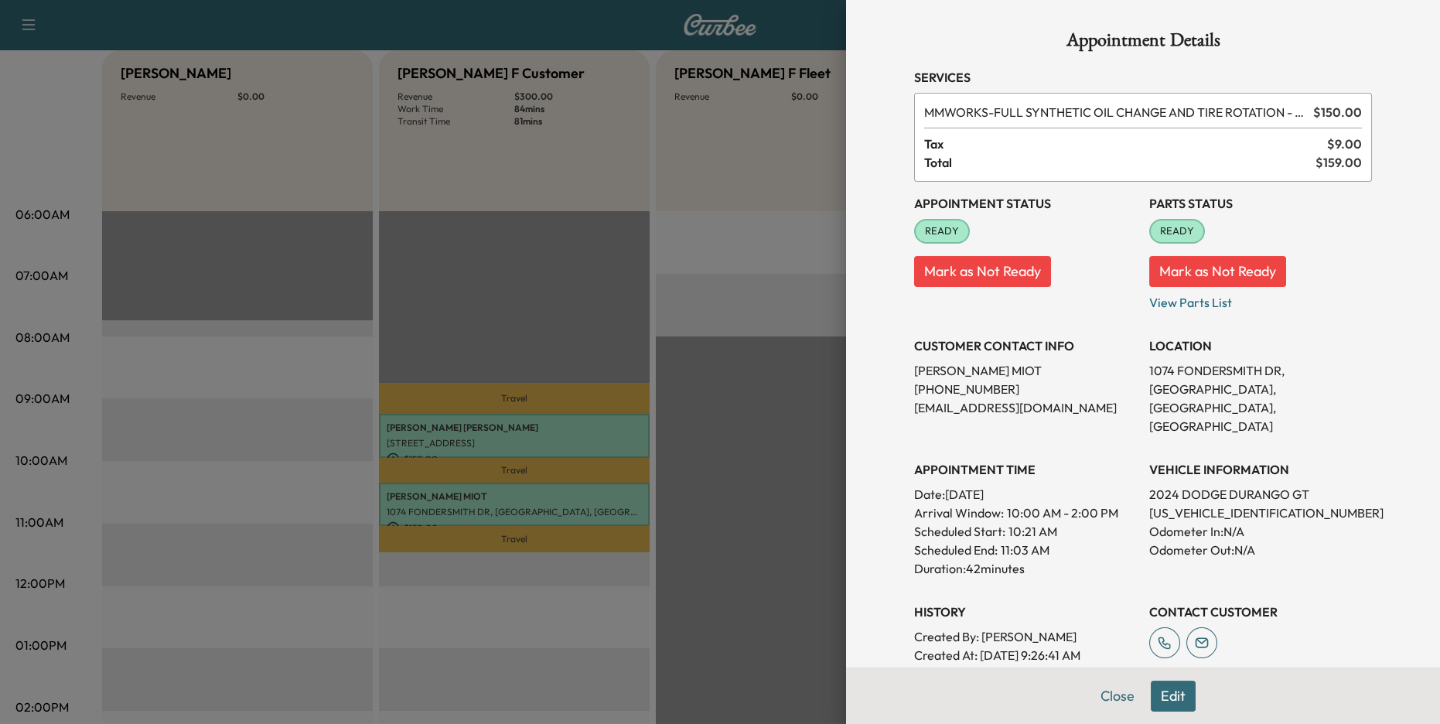
click at [749, 389] on div at bounding box center [720, 362] width 1440 height 724
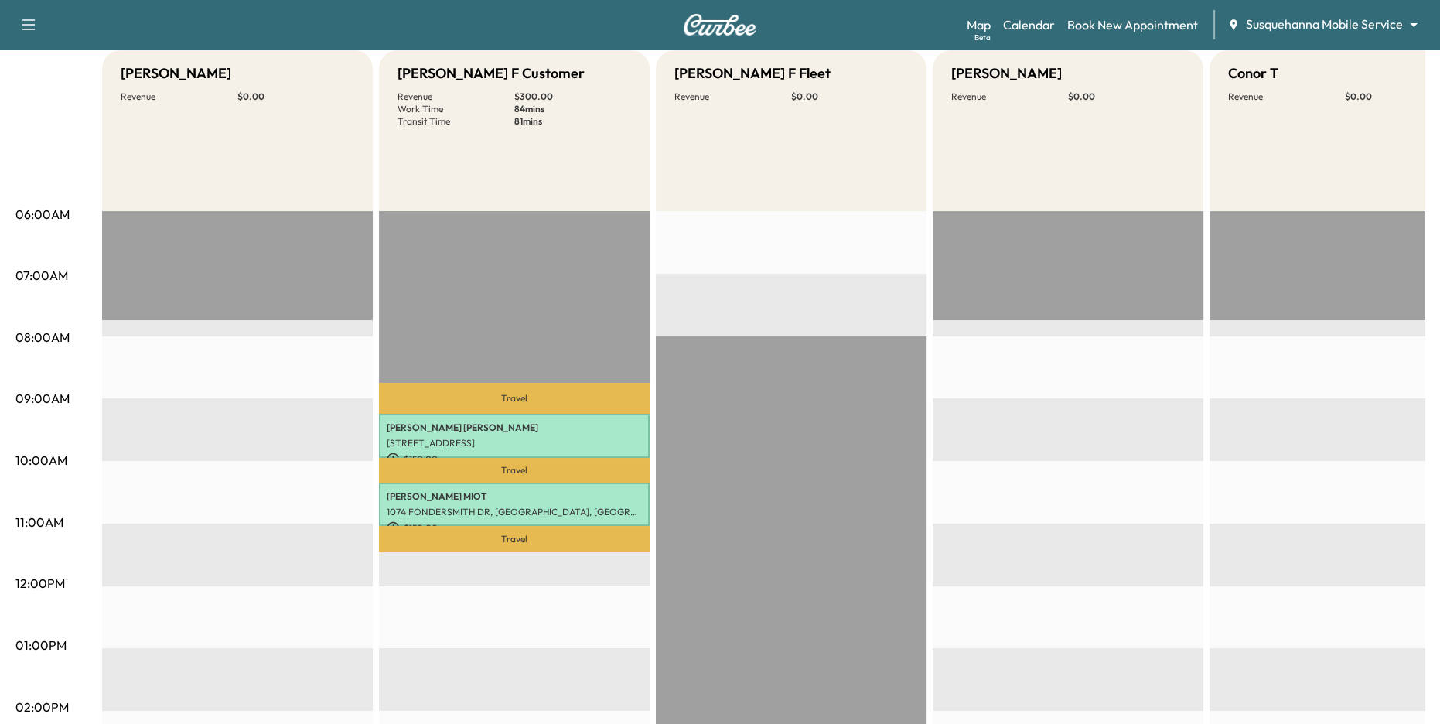
click at [1308, 33] on div "Susquehanna Mobile Service ******** ​" at bounding box center [1327, 24] width 200 height 19
click at [1304, 25] on body "Support Log Out Map Beta Calendar Book New Appointment Susquehanna Mobile Servi…" at bounding box center [720, 210] width 1440 height 724
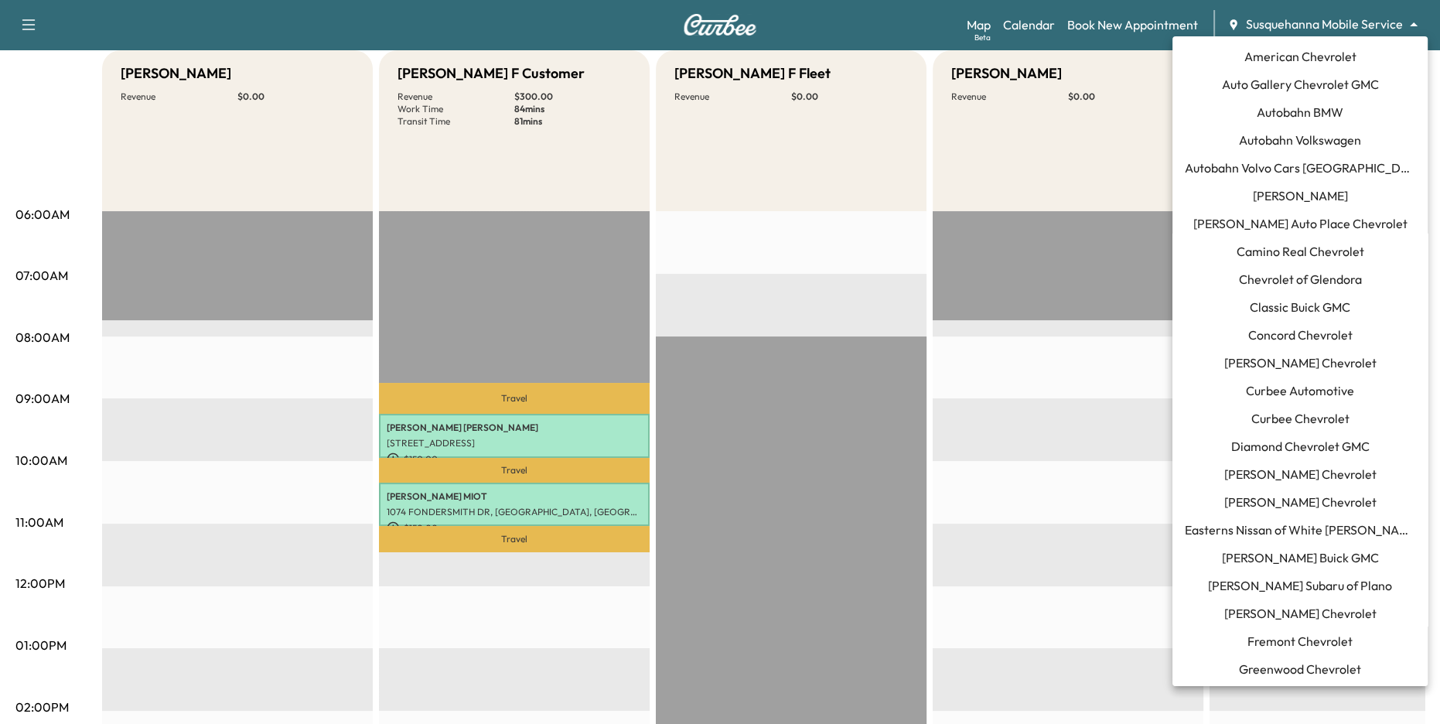
scroll to position [1199, 0]
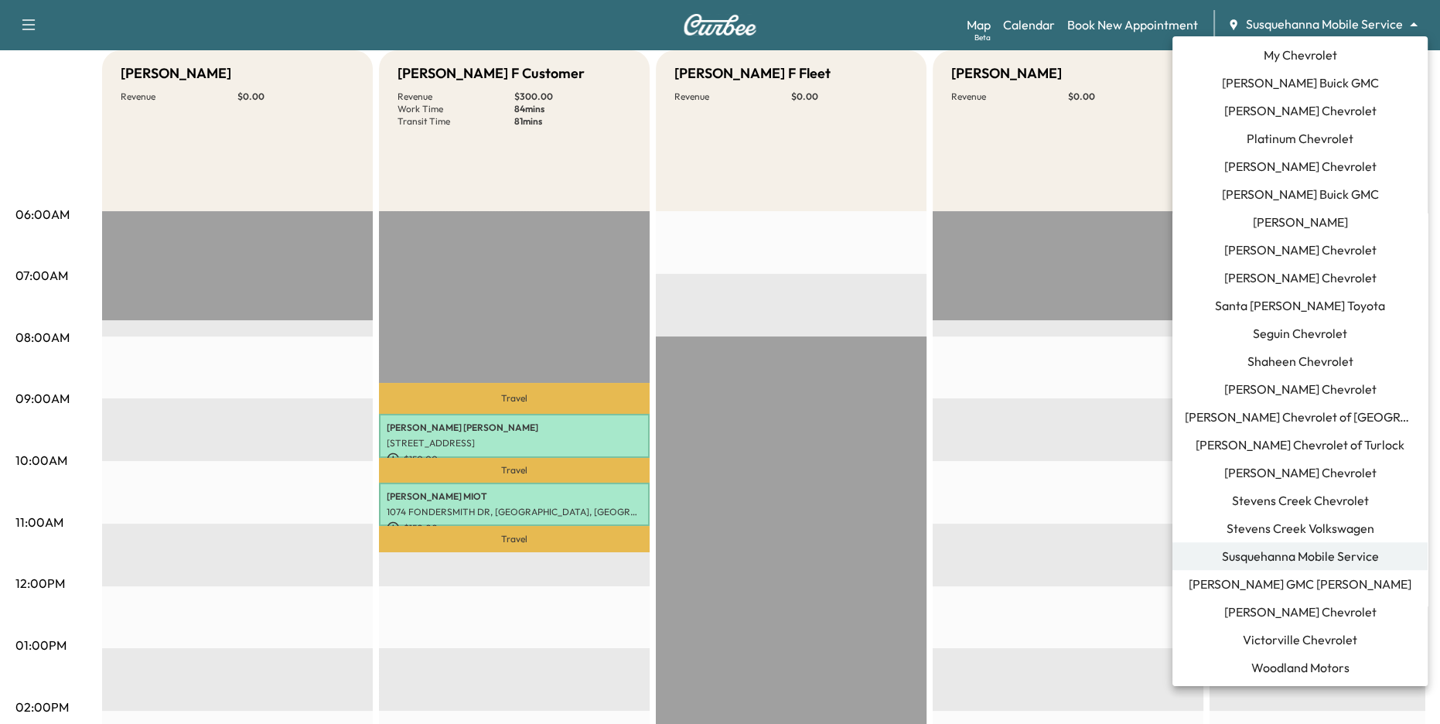
click at [1137, 454] on div at bounding box center [720, 362] width 1440 height 724
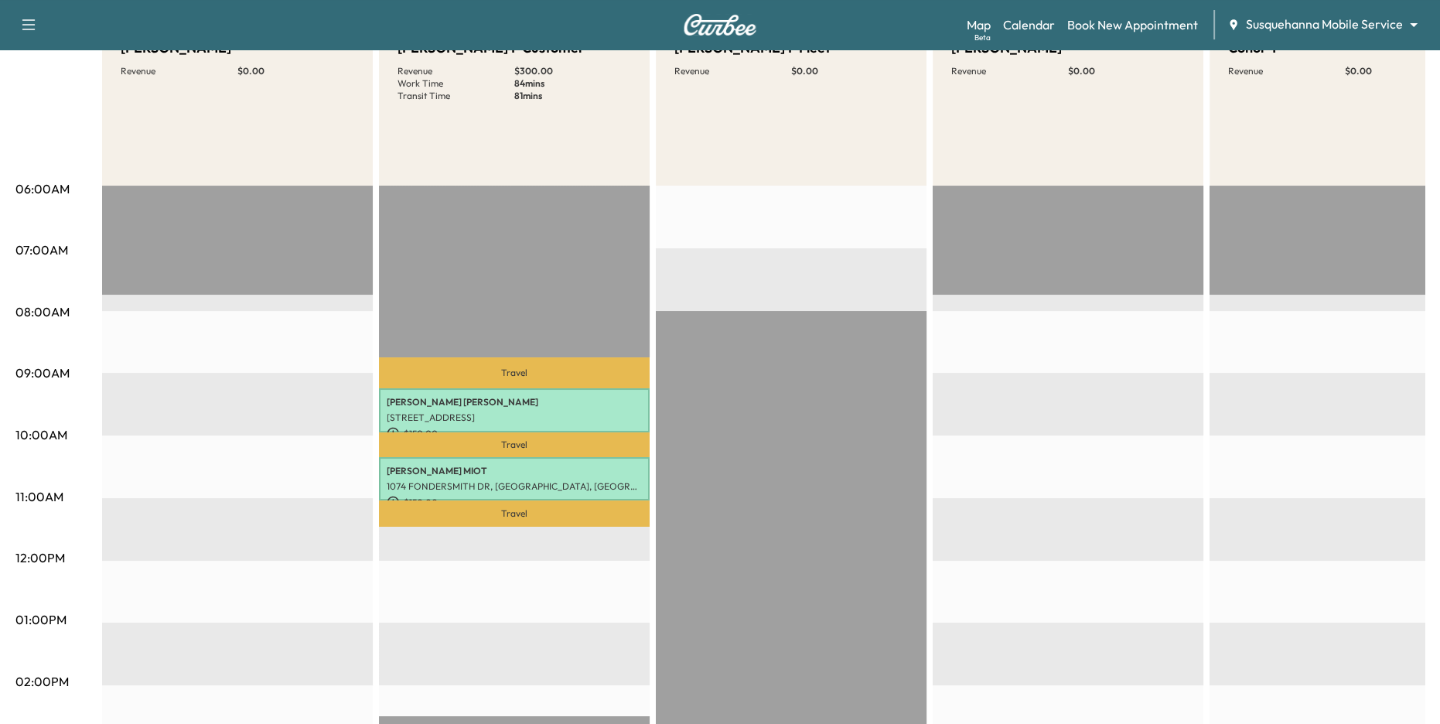
scroll to position [38, 0]
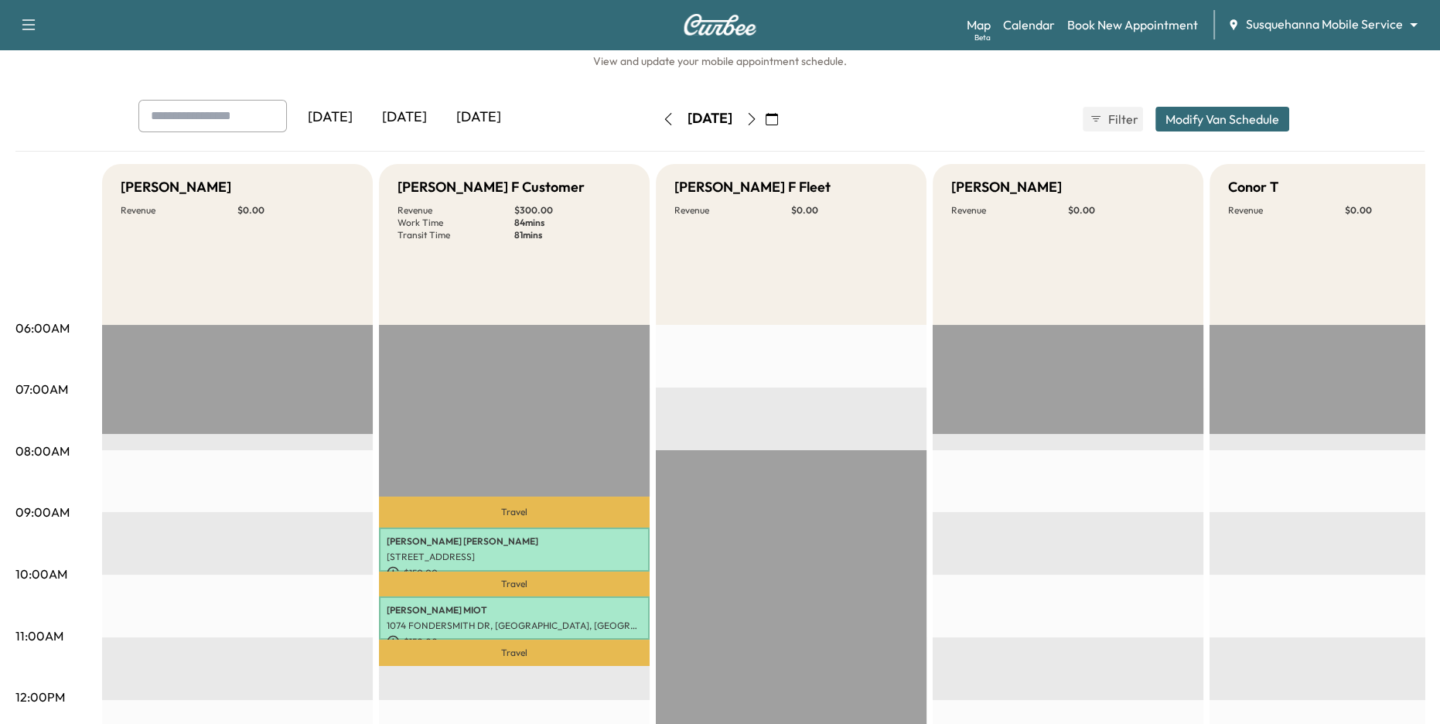
click at [756, 118] on icon "button" at bounding box center [752, 119] width 7 height 12
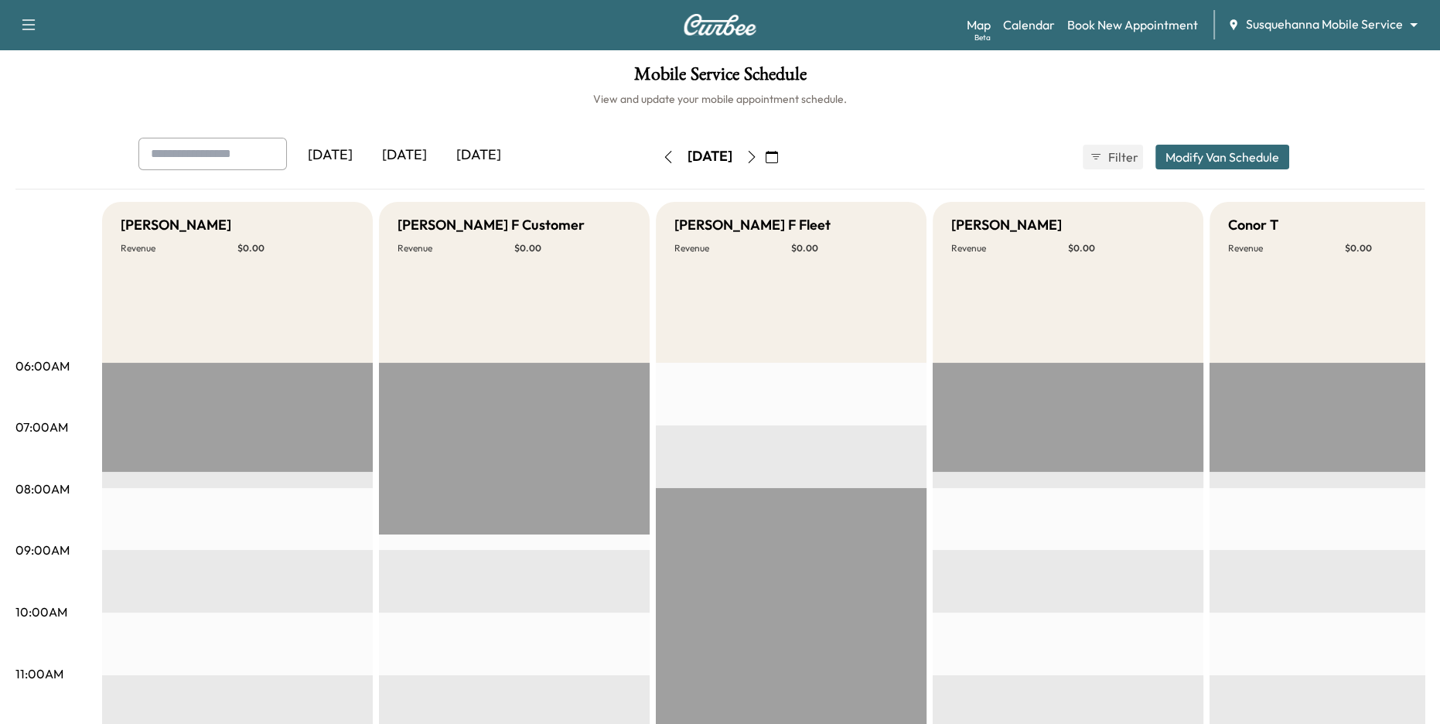
click at [758, 160] on icon "button" at bounding box center [751, 157] width 12 height 12
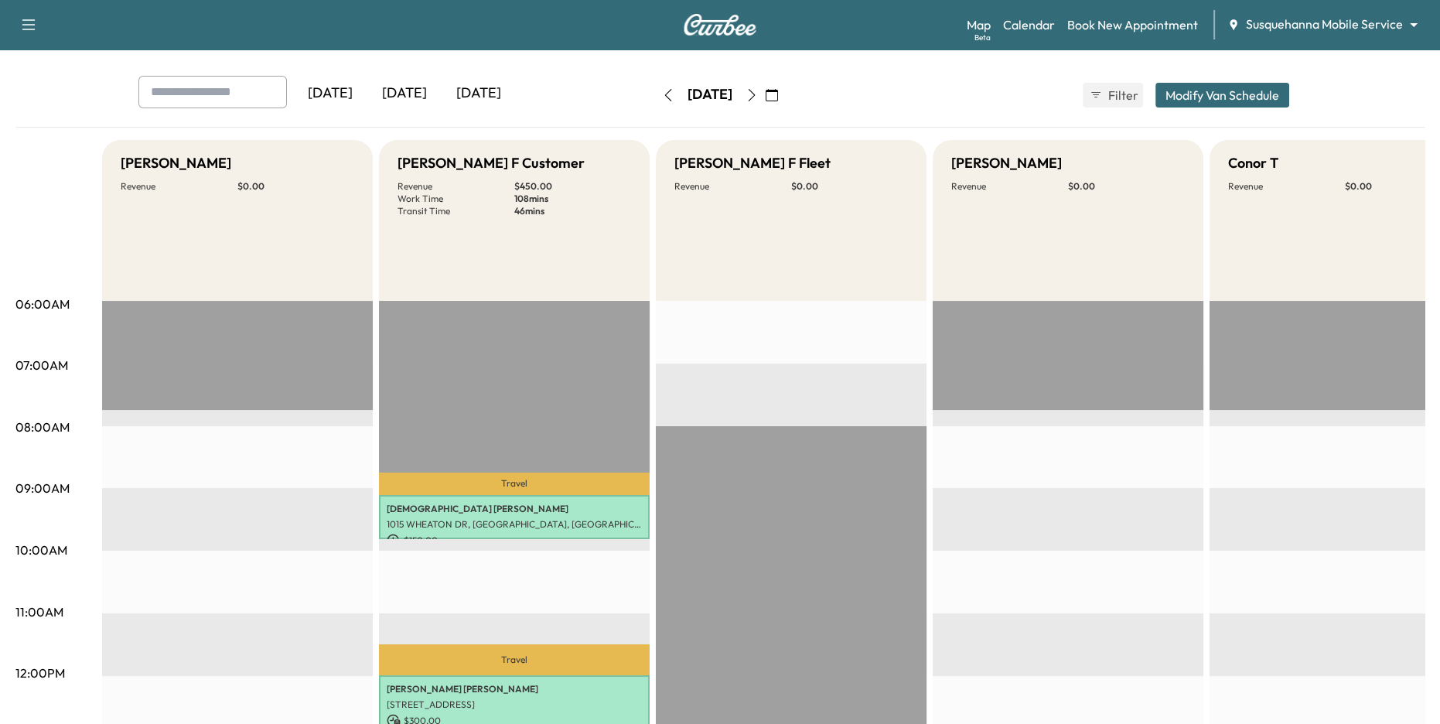
scroll to position [101, 0]
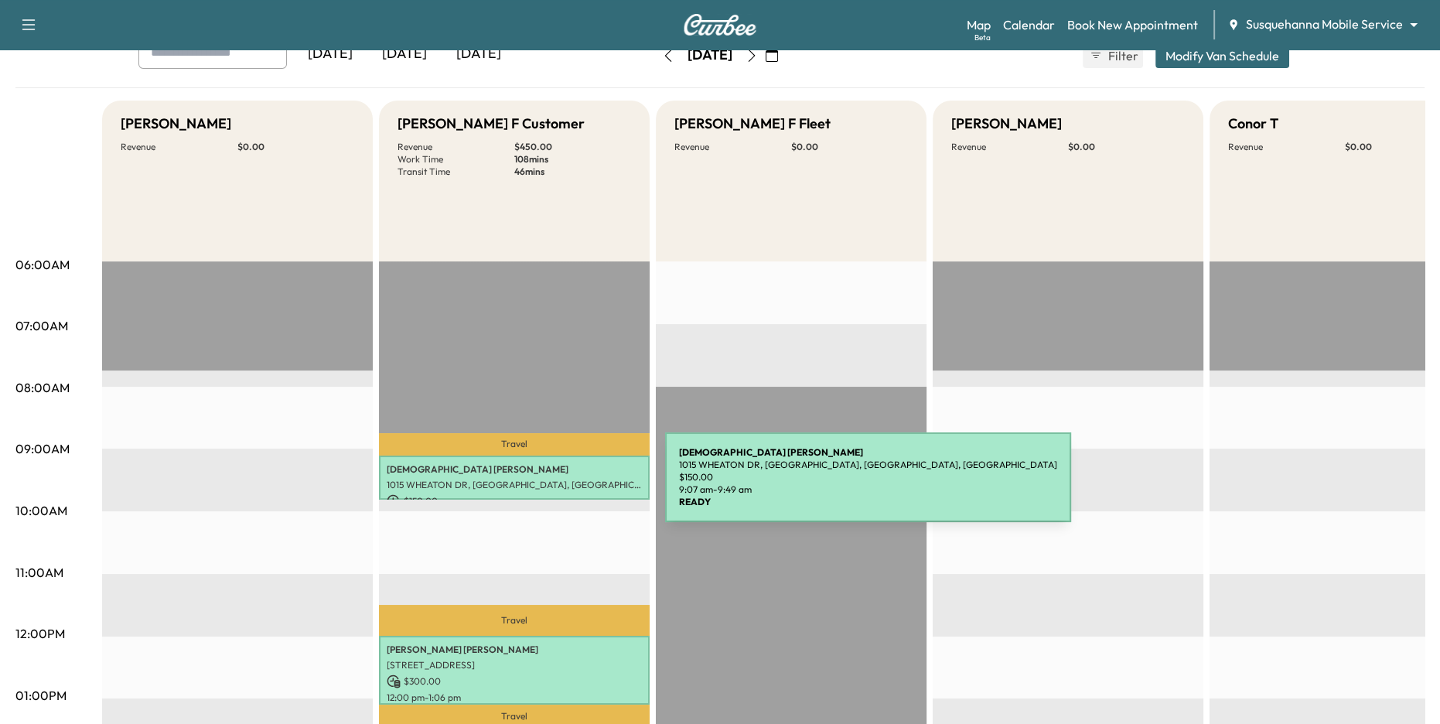
click at [549, 486] on p "1015 WHEATON DR, [GEOGRAPHIC_DATA], [GEOGRAPHIC_DATA], [GEOGRAPHIC_DATA]" at bounding box center [514, 485] width 255 height 12
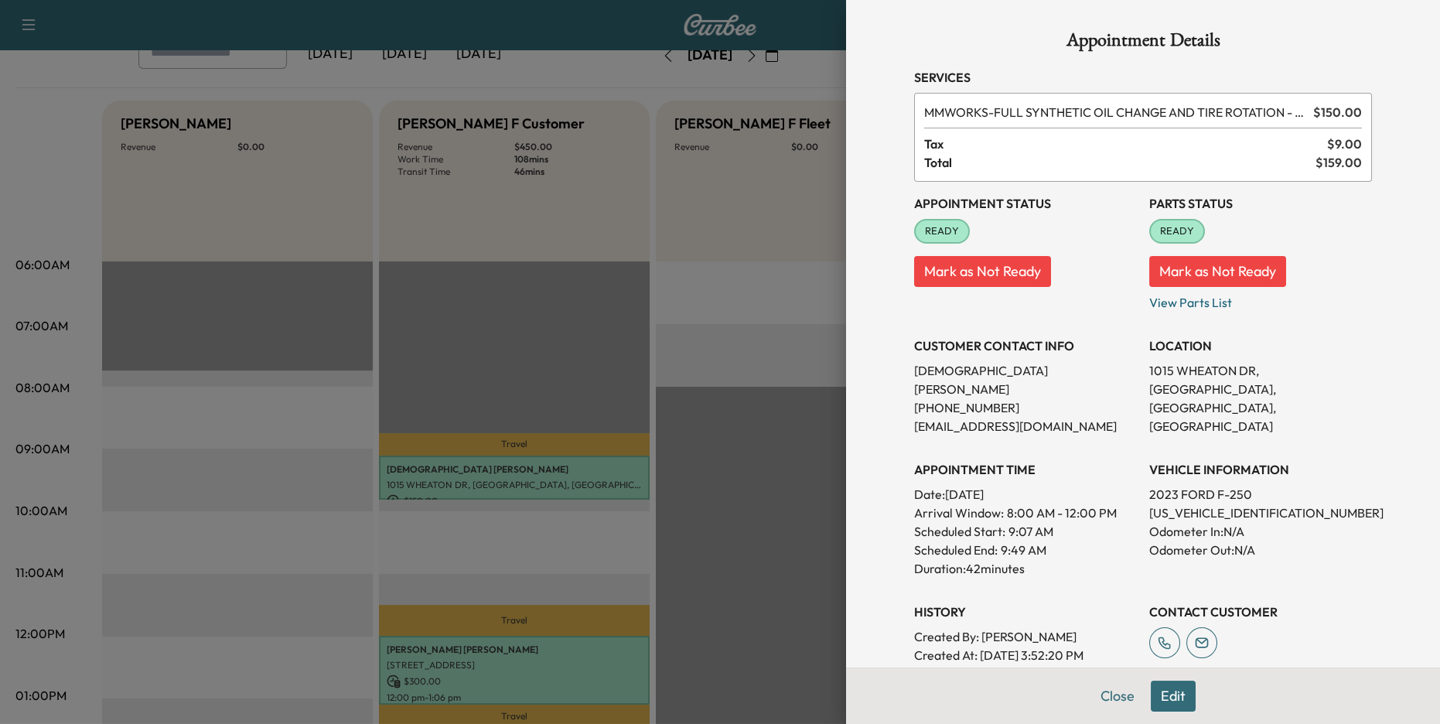
click at [610, 571] on div at bounding box center [720, 362] width 1440 height 724
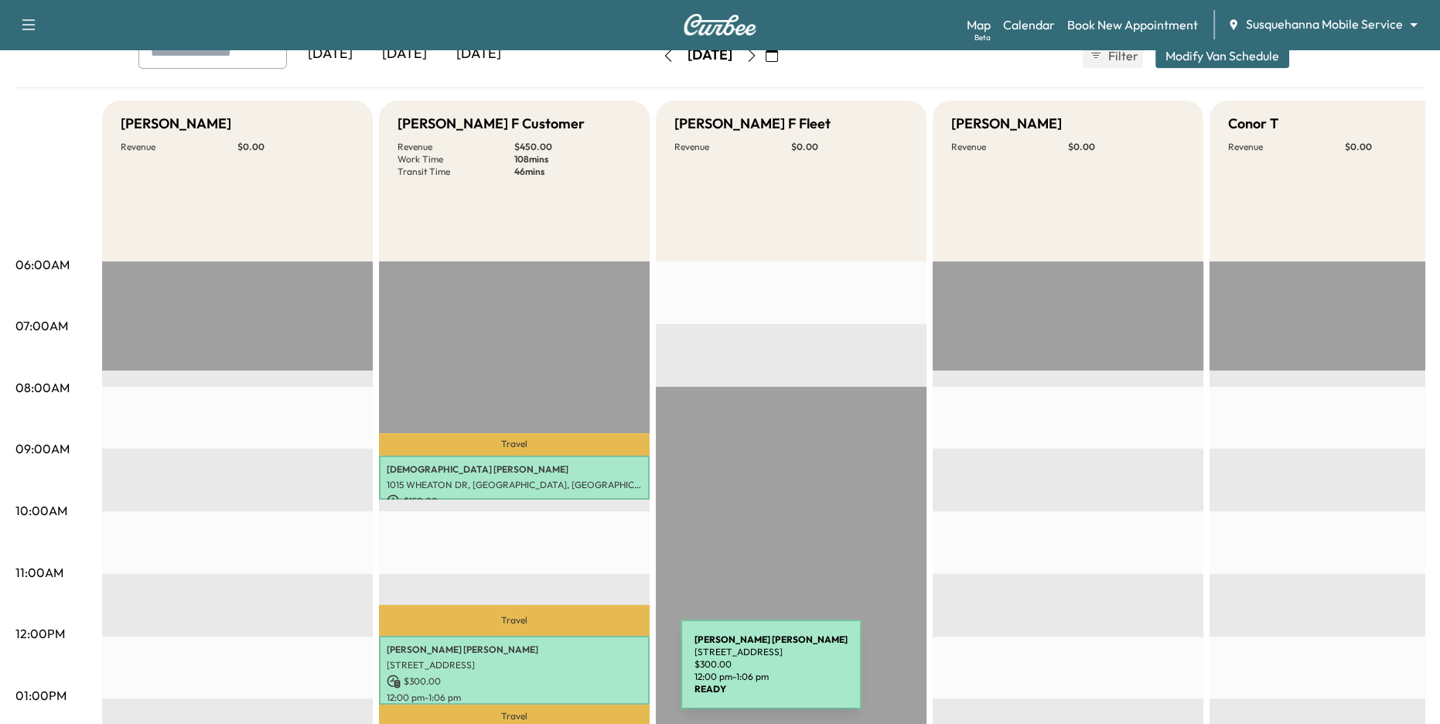
click at [563, 675] on p "$ 300.00" at bounding box center [514, 681] width 255 height 14
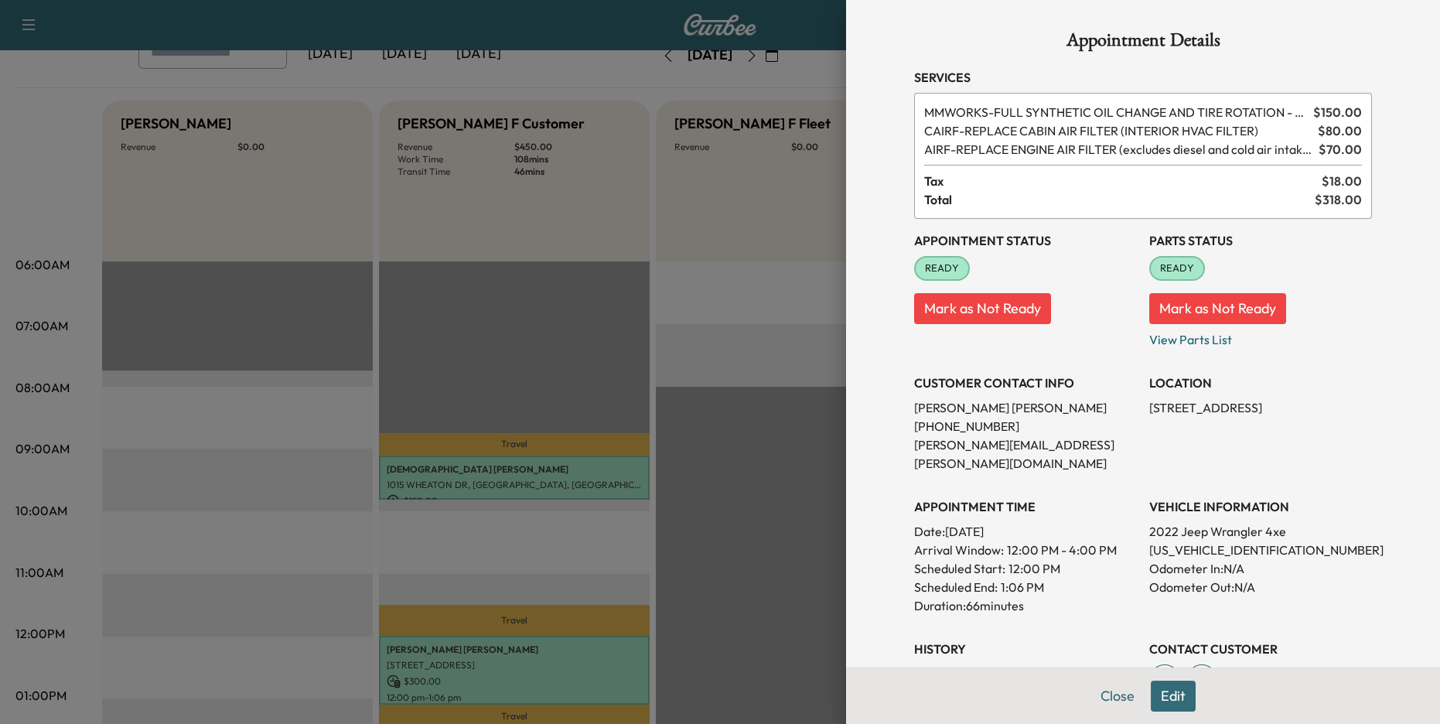
click at [652, 554] on div at bounding box center [720, 362] width 1440 height 724
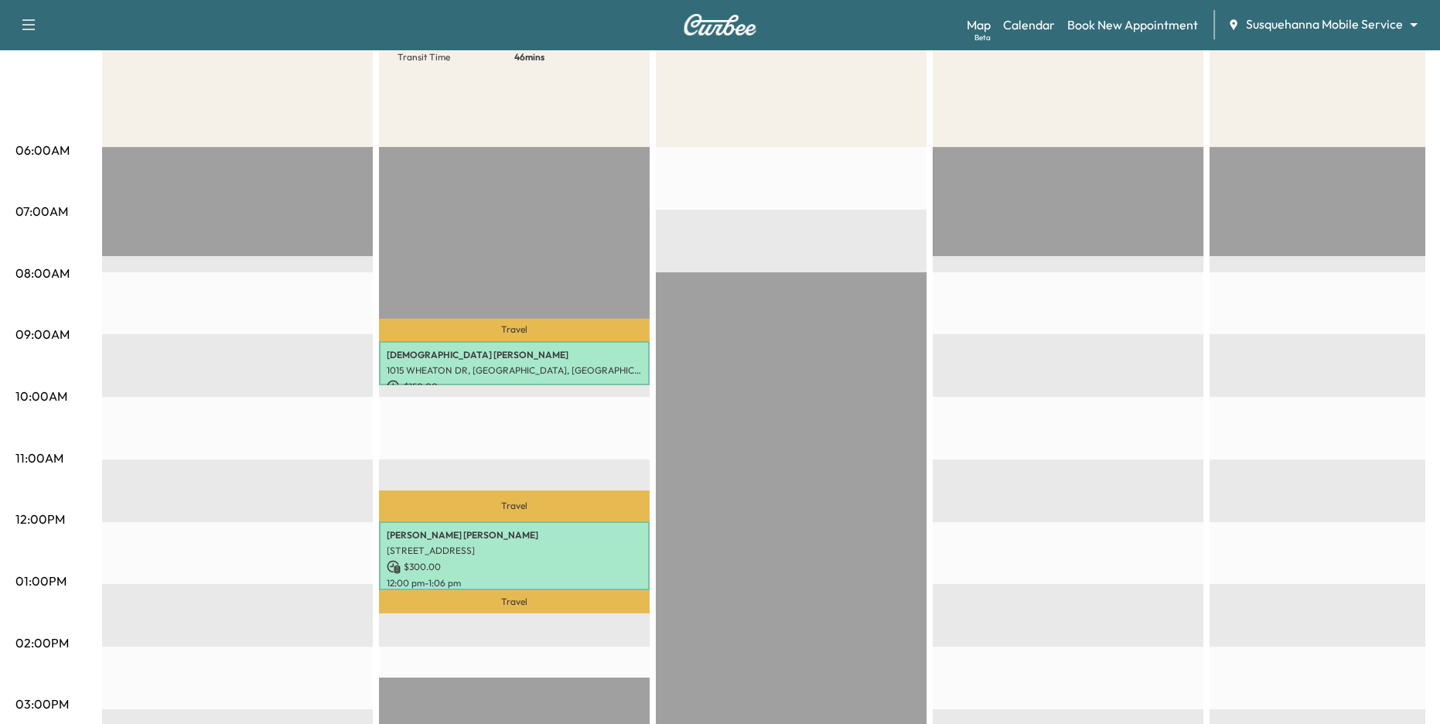
scroll to position [232, 0]
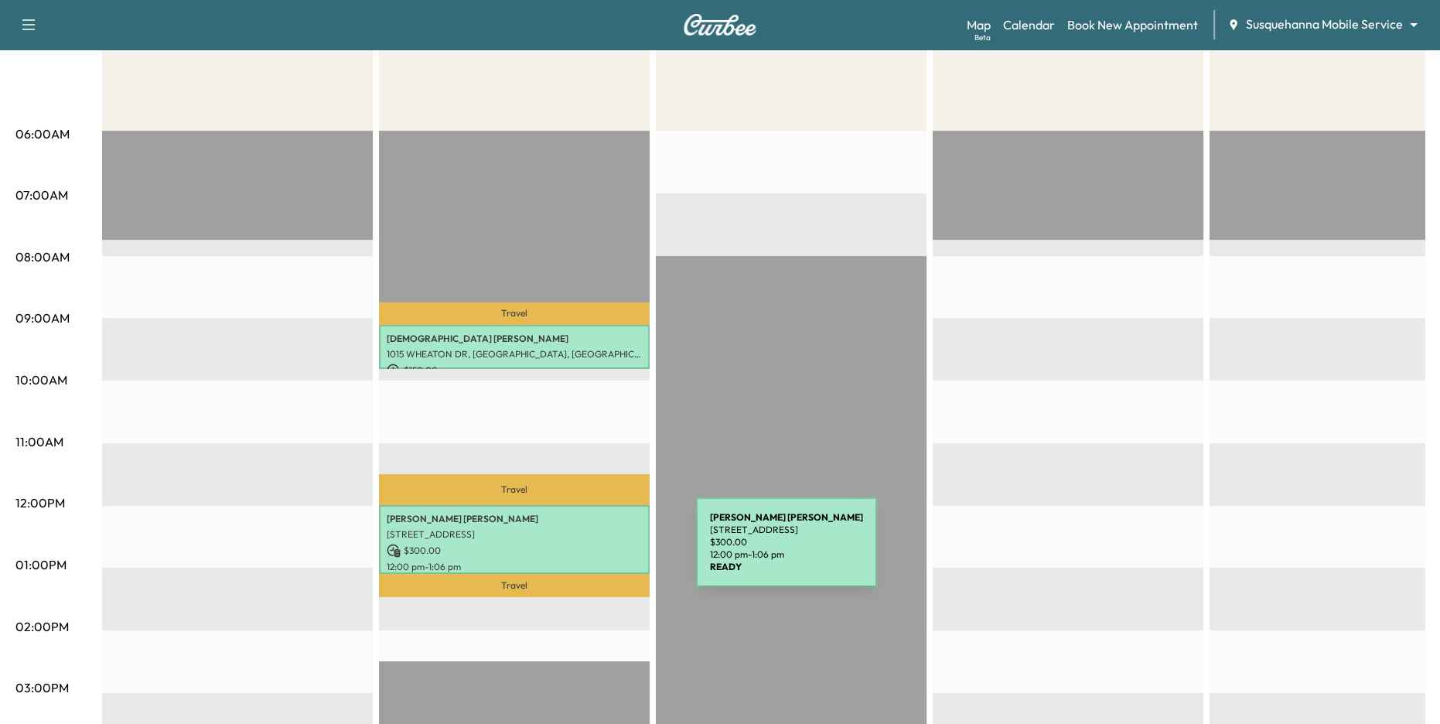
click at [580, 551] on p "$ 300.00" at bounding box center [514, 551] width 255 height 14
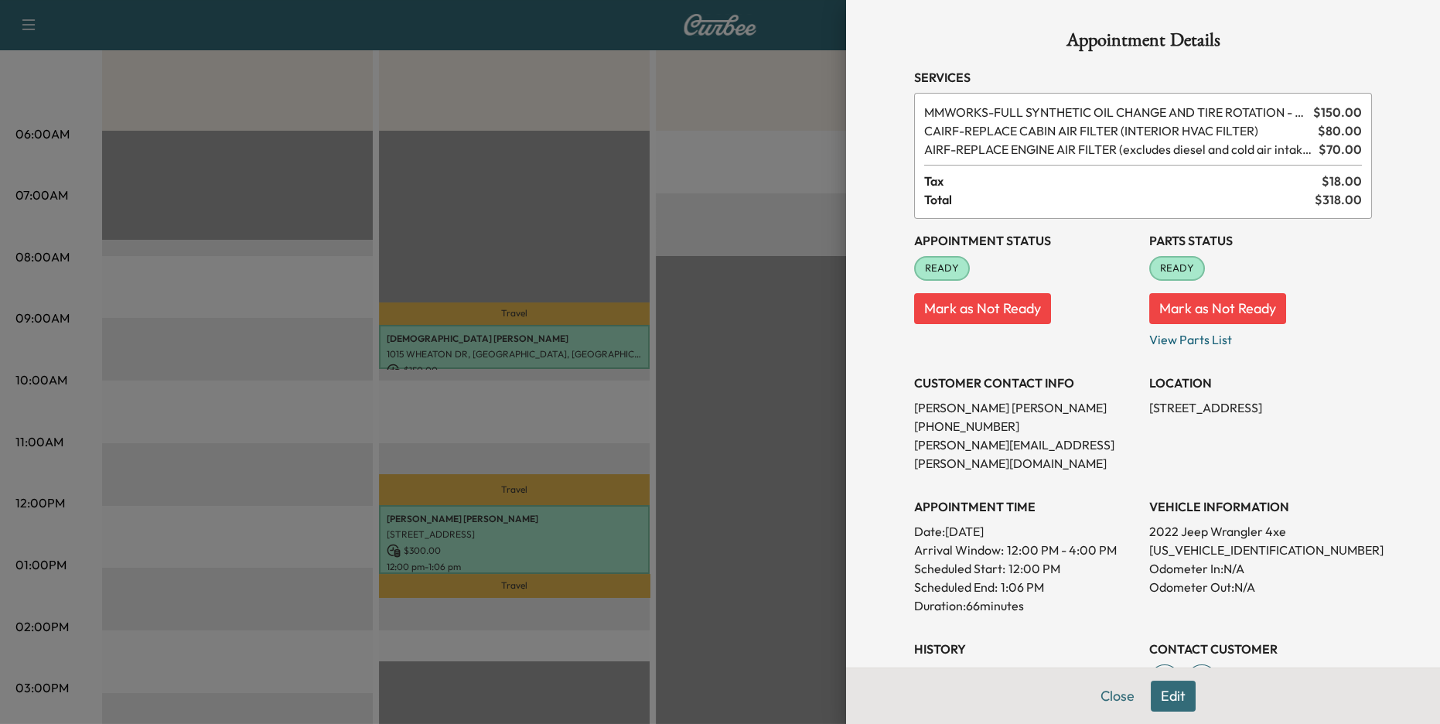
click at [682, 466] on div at bounding box center [720, 362] width 1440 height 724
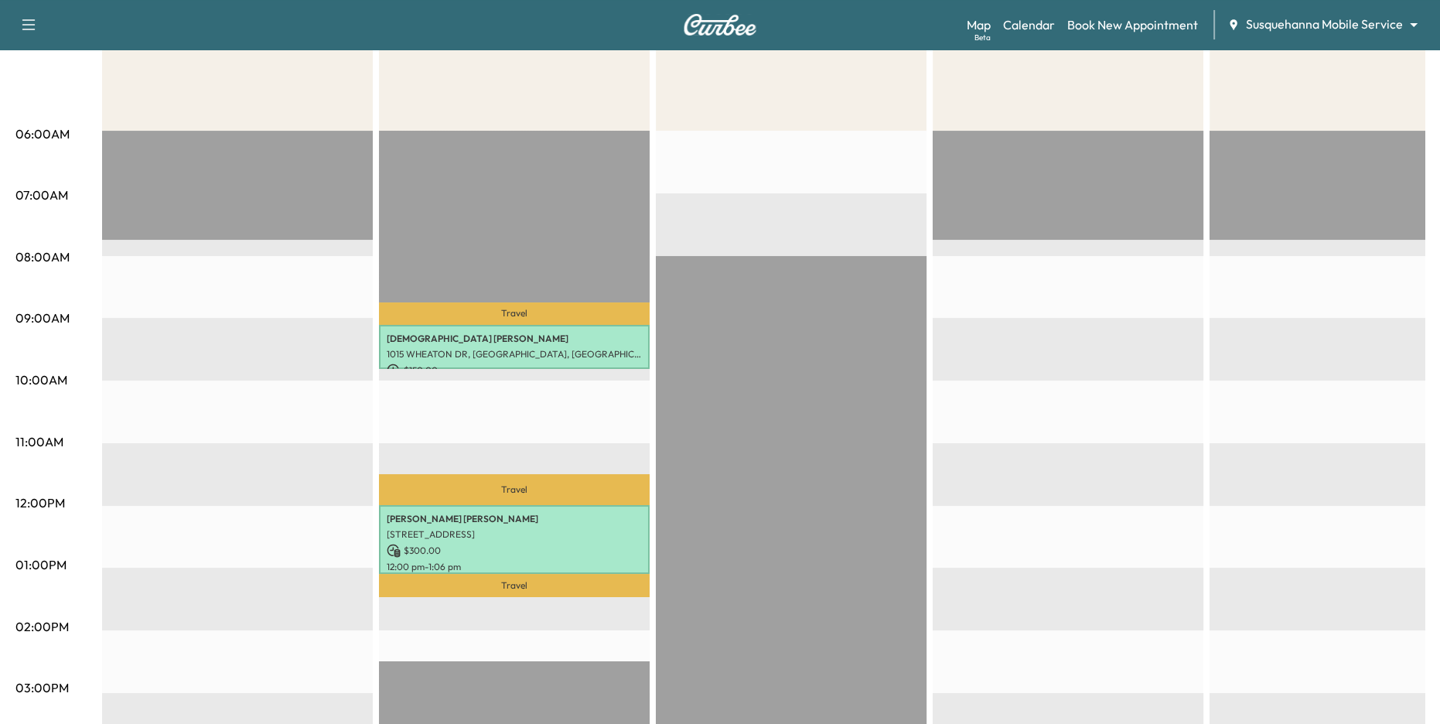
scroll to position [0, 0]
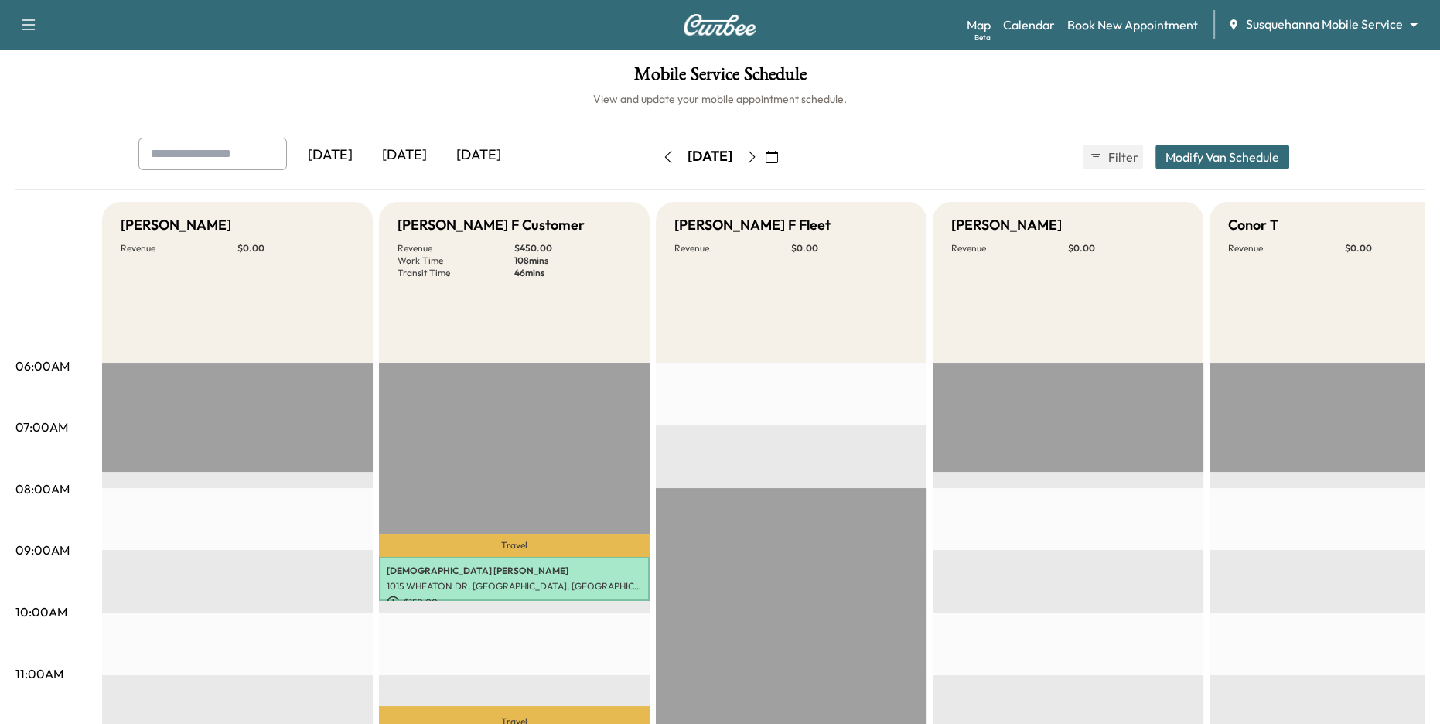
click at [758, 159] on icon "button" at bounding box center [751, 157] width 12 height 12
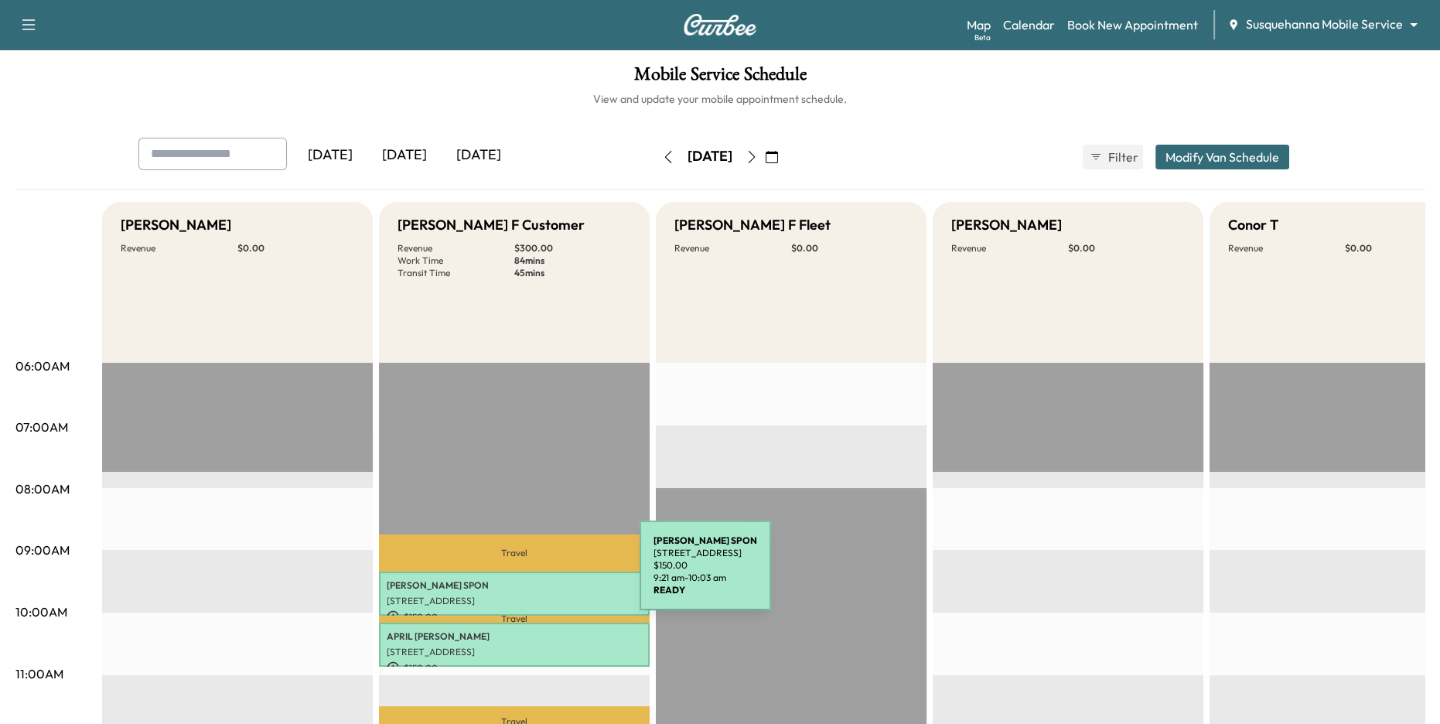
click at [522, 580] on p "[PERSON_NAME]" at bounding box center [514, 585] width 255 height 12
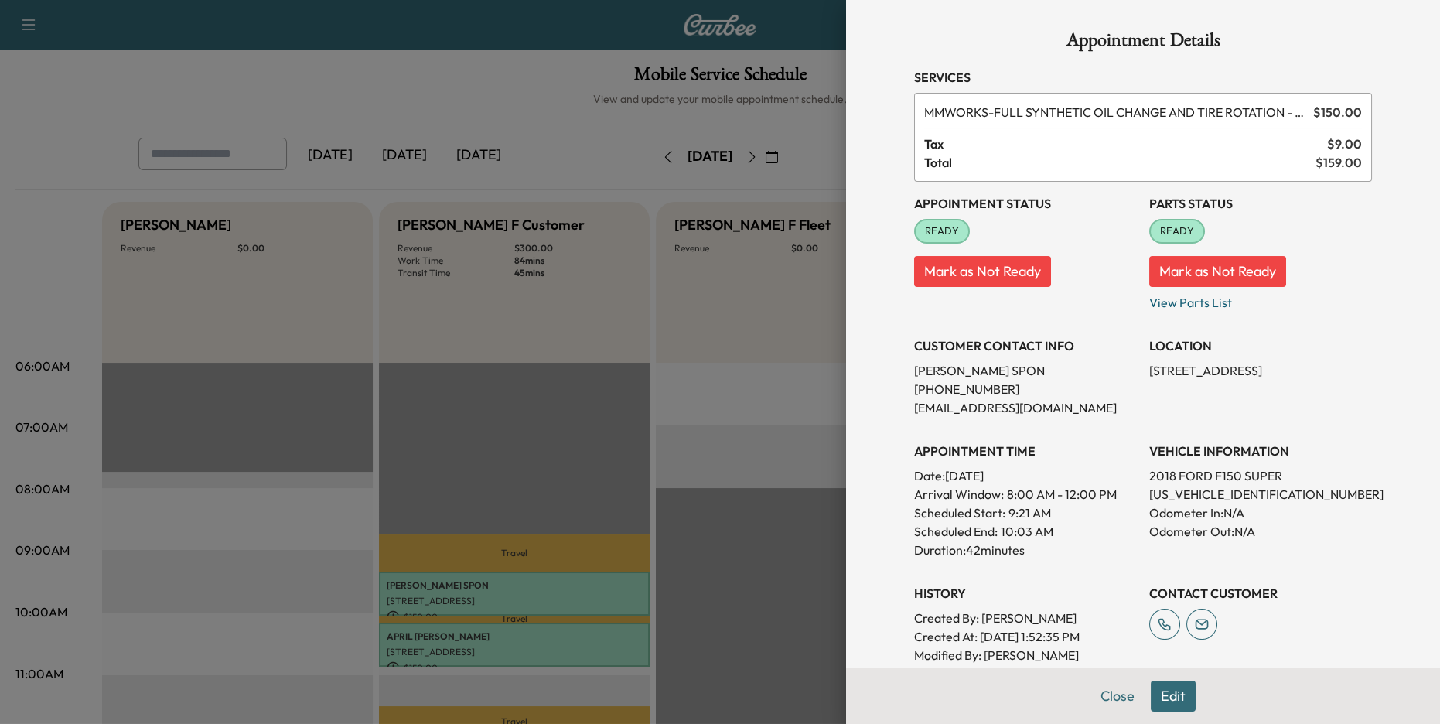
click at [525, 636] on div at bounding box center [720, 362] width 1440 height 724
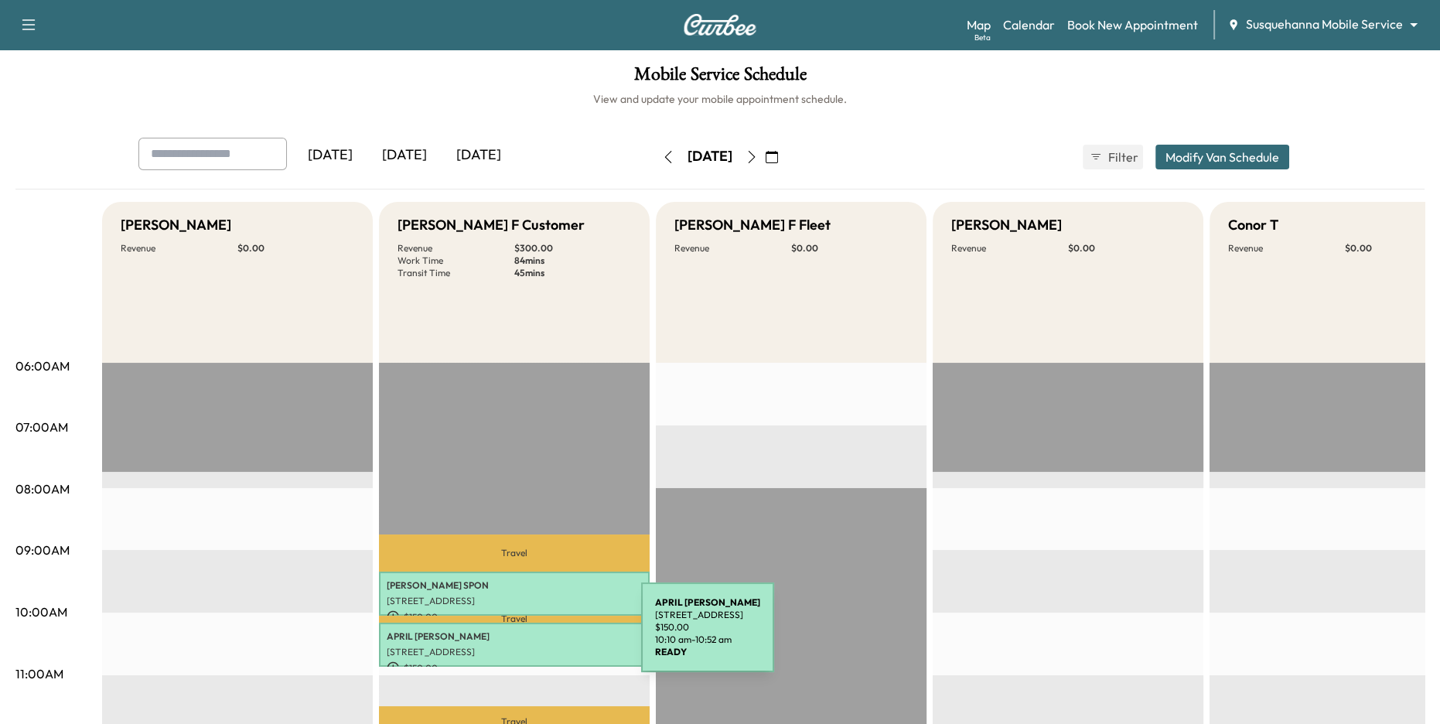
click at [524, 642] on p "[PERSON_NAME]" at bounding box center [514, 636] width 255 height 12
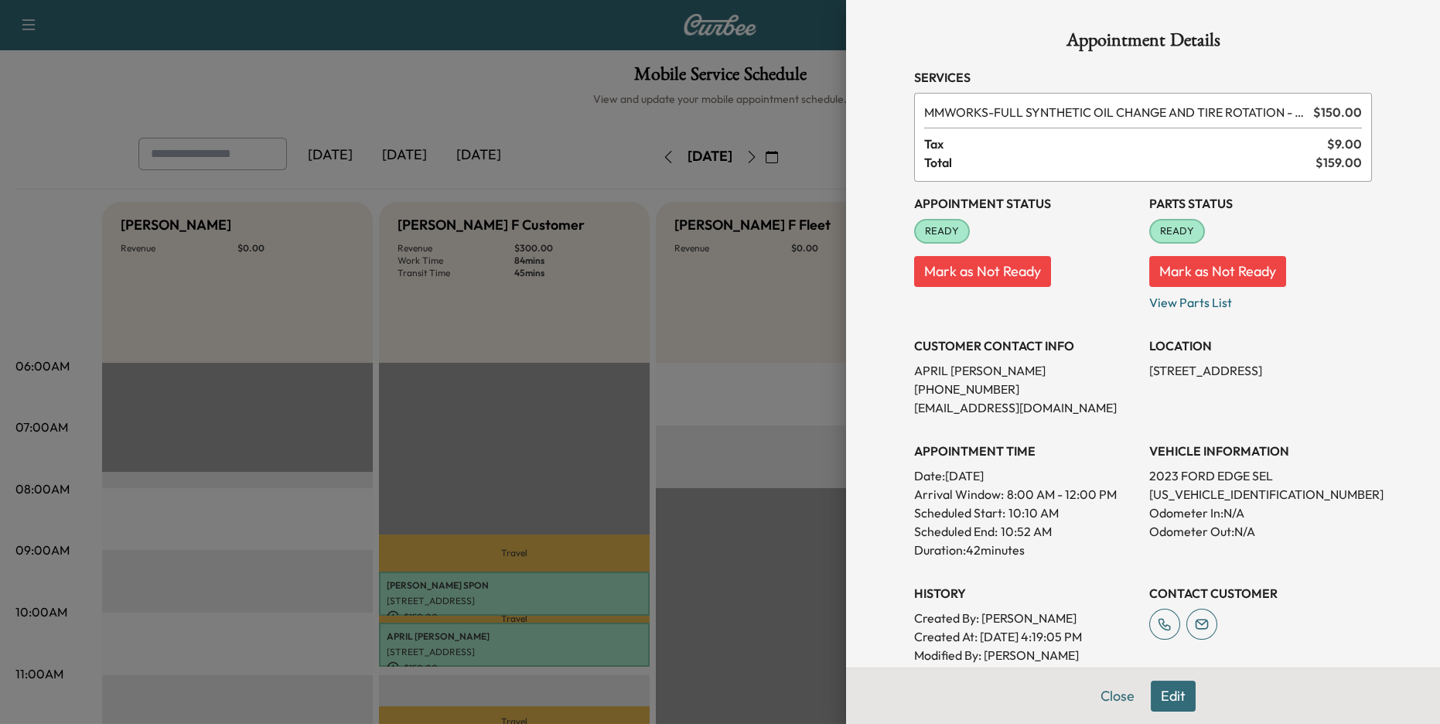
click at [522, 620] on div at bounding box center [720, 362] width 1440 height 724
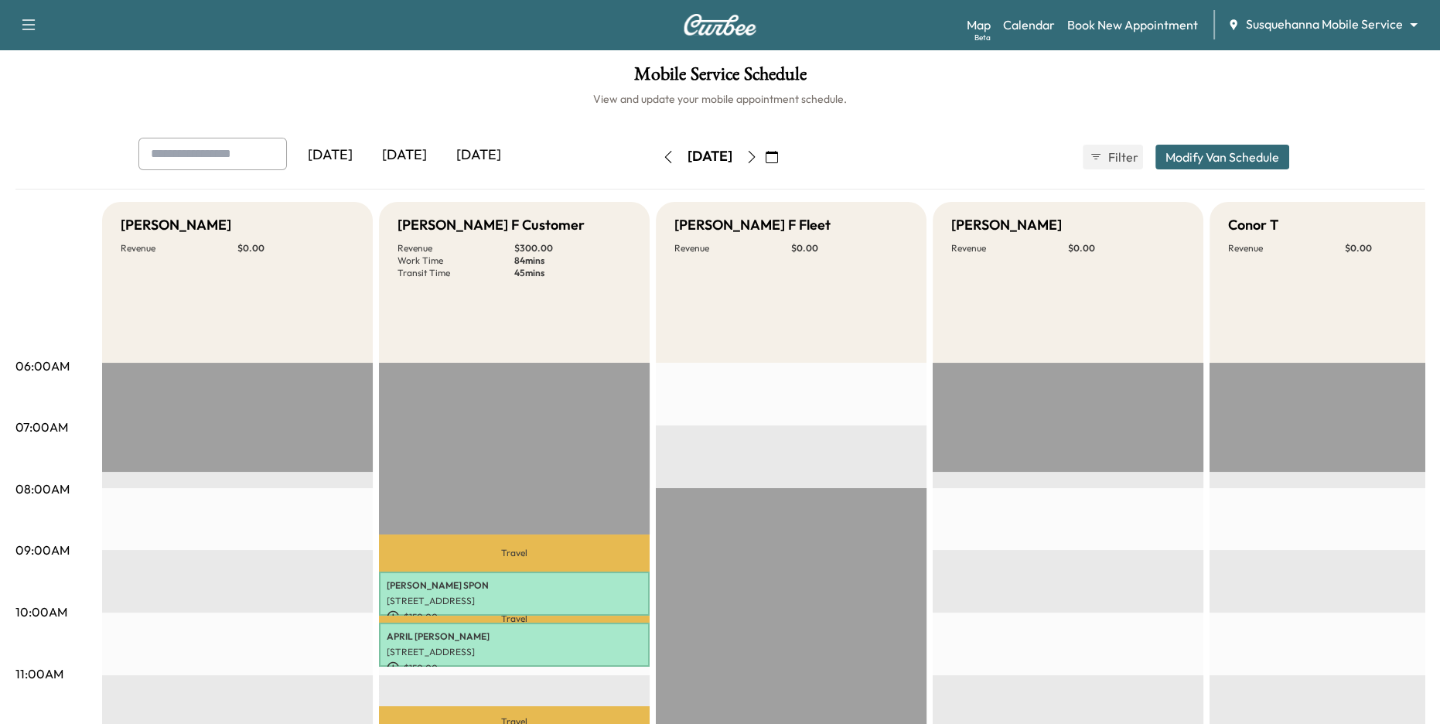
click at [758, 155] on icon "button" at bounding box center [751, 157] width 12 height 12
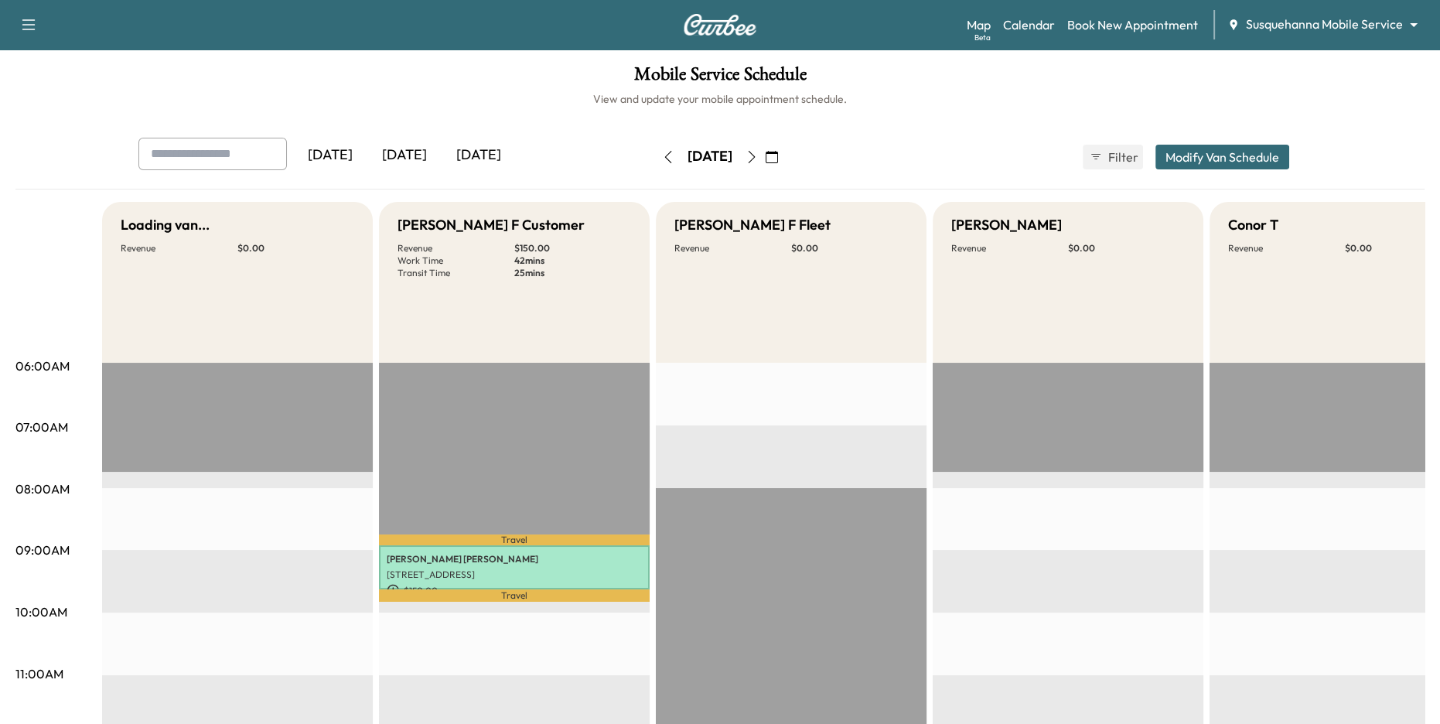
scroll to position [110, 0]
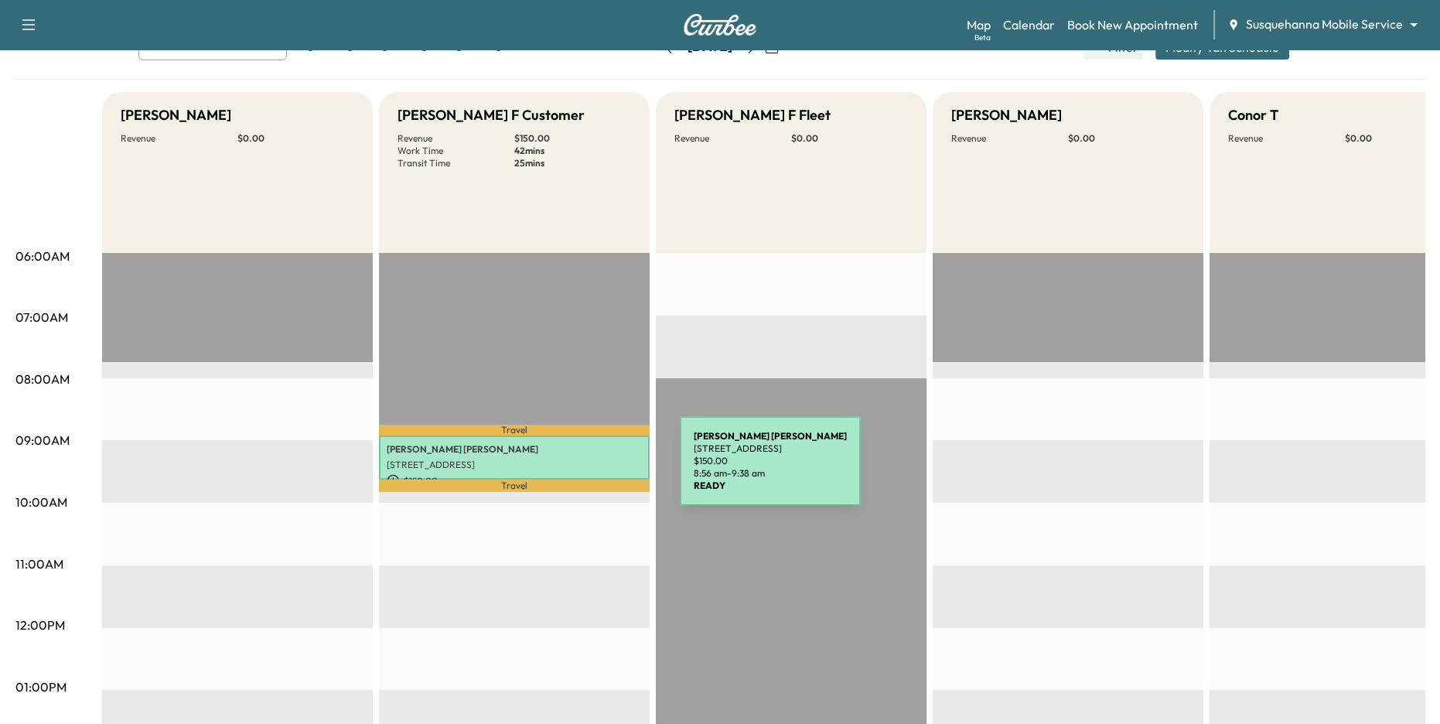
click at [564, 470] on div "[PERSON_NAME] [STREET_ADDRESS] $ 150.00 8:56 am - 9:38 am" at bounding box center [514, 457] width 271 height 44
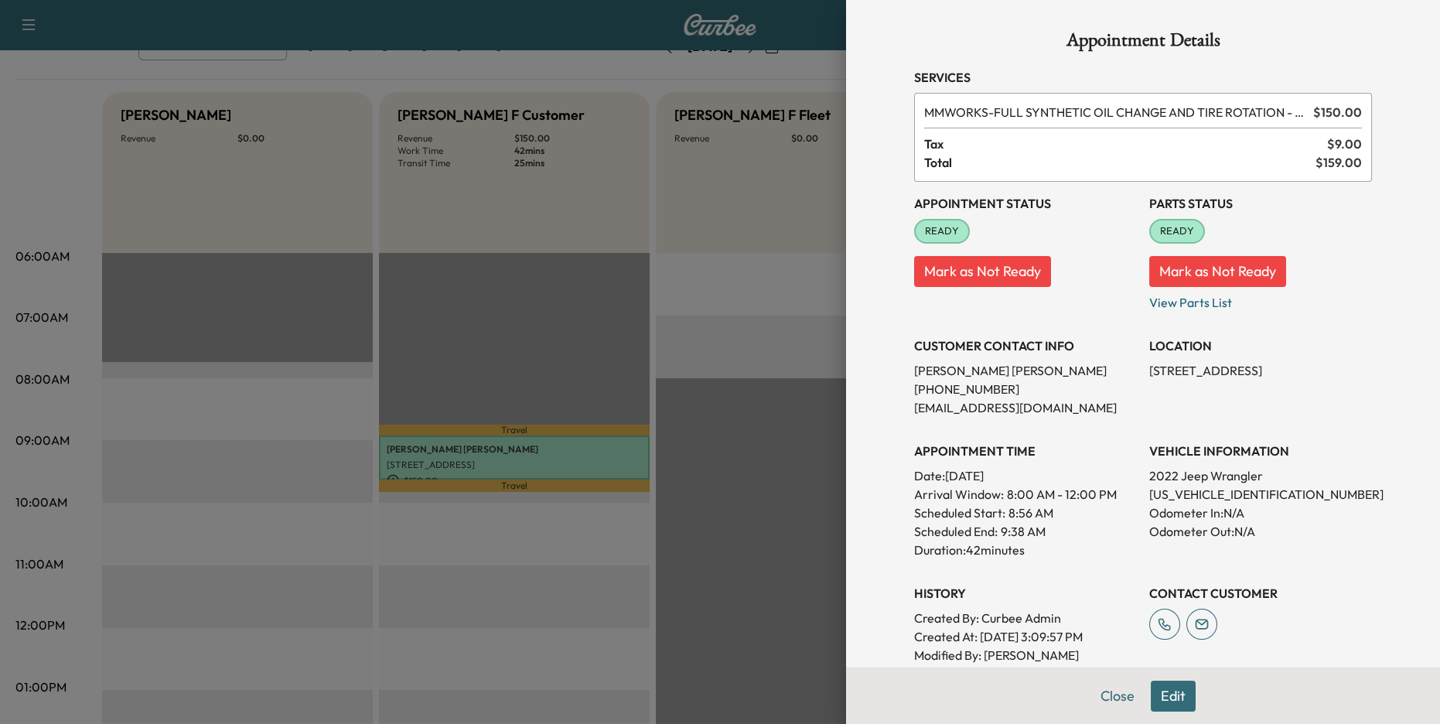
click at [718, 484] on div at bounding box center [720, 362] width 1440 height 724
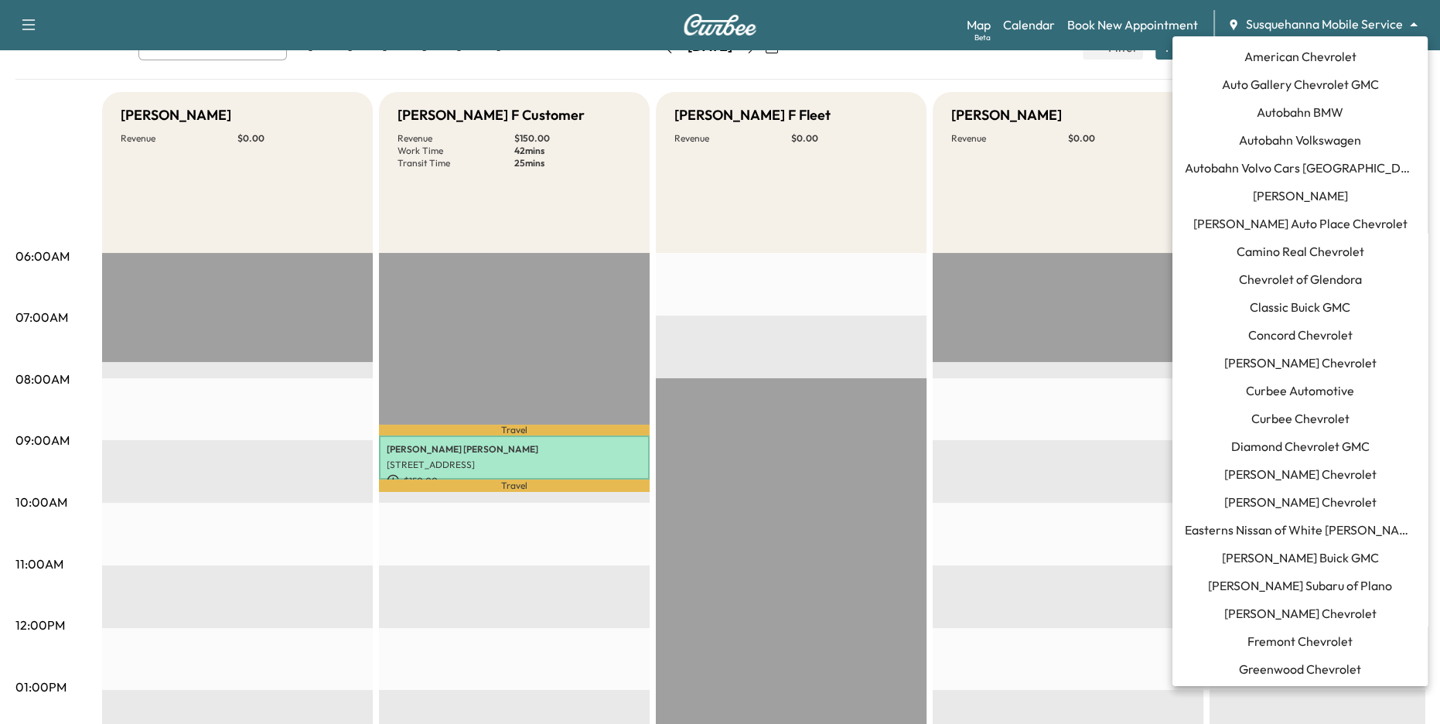
click at [1341, 26] on body "Support Log Out Map Beta Calendar Book New Appointment Susquehanna Mobile Servi…" at bounding box center [720, 252] width 1440 height 724
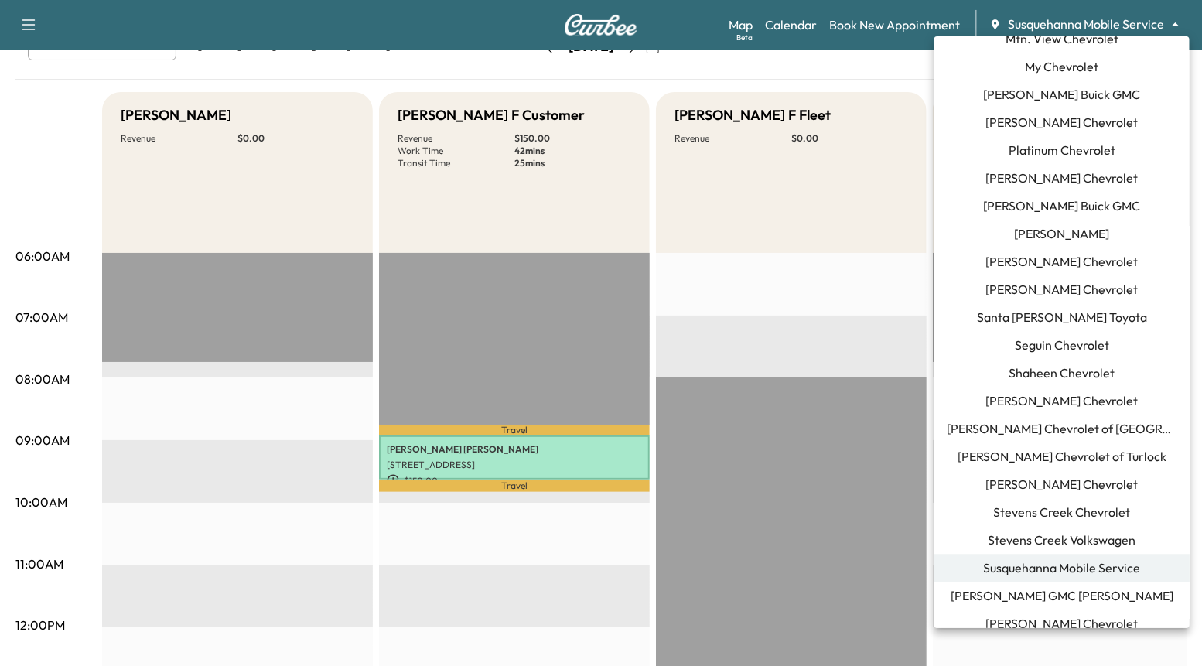
scroll to position [1187, 0]
